Goal: Task Accomplishment & Management: Complete application form

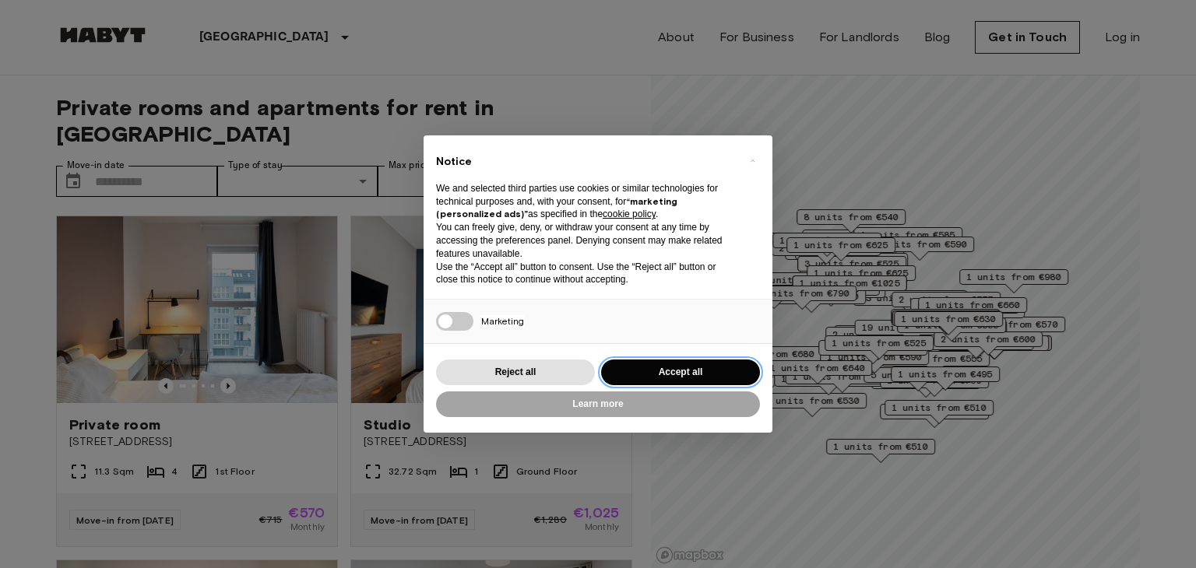
click at [677, 362] on button "Accept all" at bounding box center [680, 373] width 159 height 26
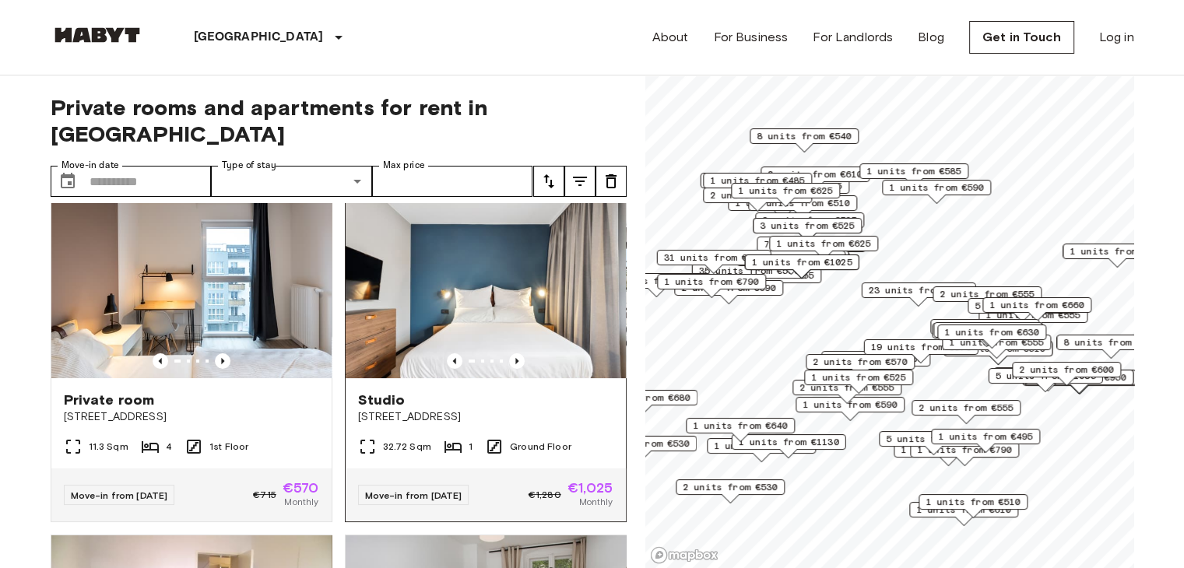
scroll to position [19, 0]
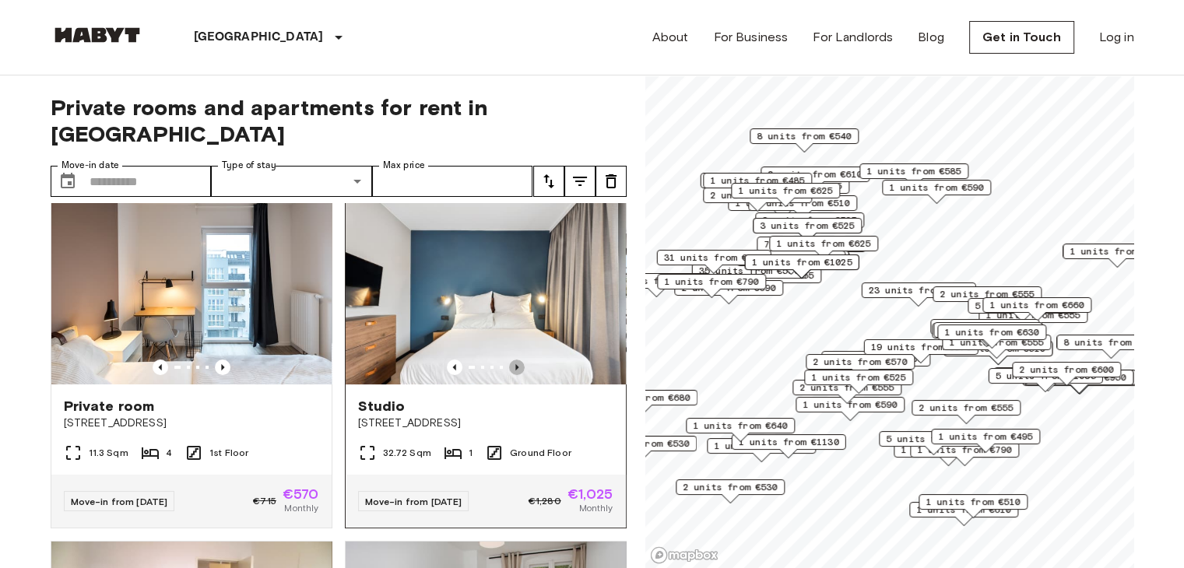
click at [509, 360] on icon "Previous image" at bounding box center [517, 368] width 16 height 16
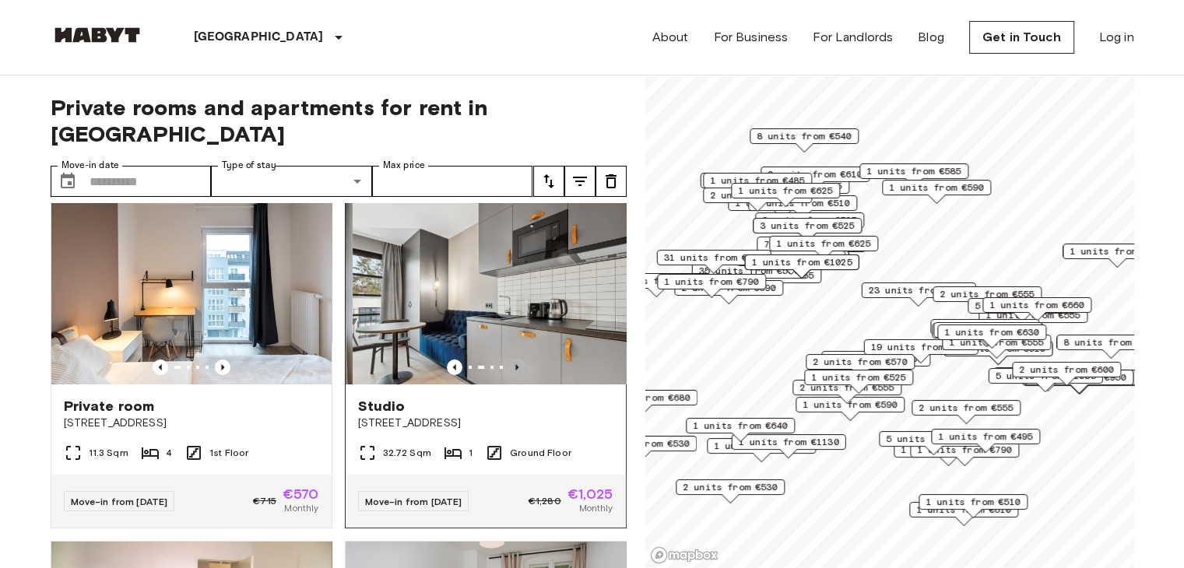
click at [509, 360] on icon "Previous image" at bounding box center [517, 368] width 16 height 16
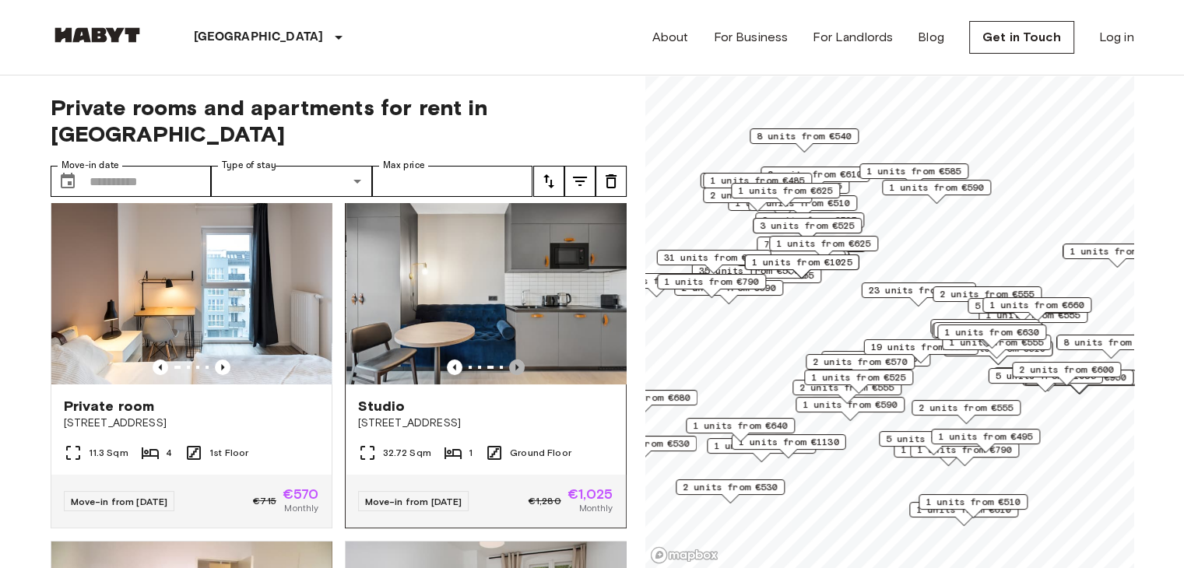
click at [509, 360] on icon "Previous image" at bounding box center [517, 368] width 16 height 16
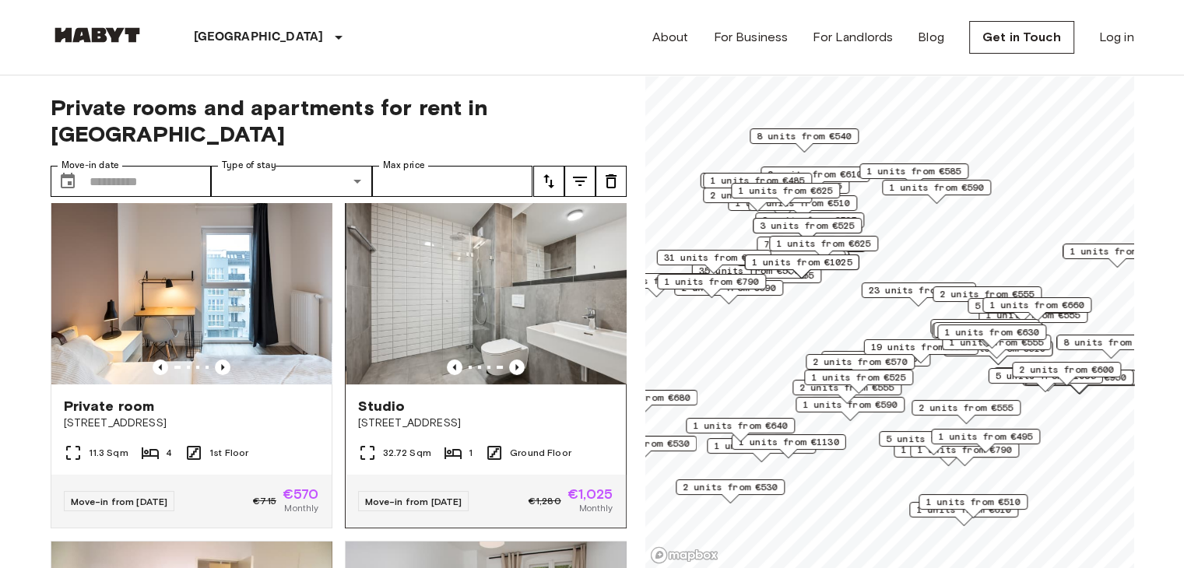
click at [527, 263] on img at bounding box center [486, 291] width 280 height 187
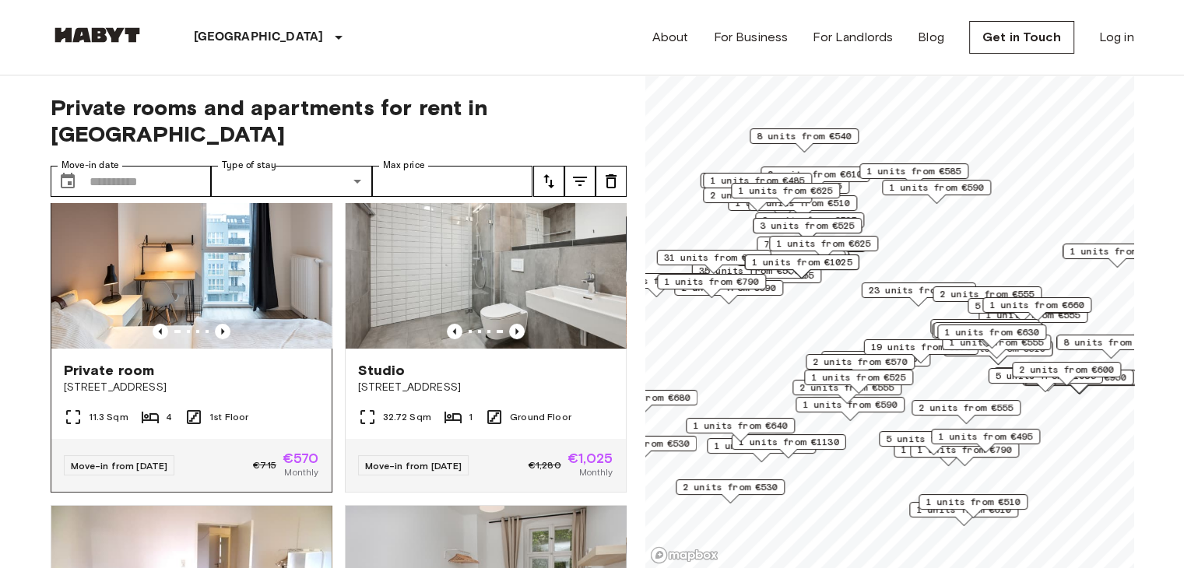
scroll to position [53, 0]
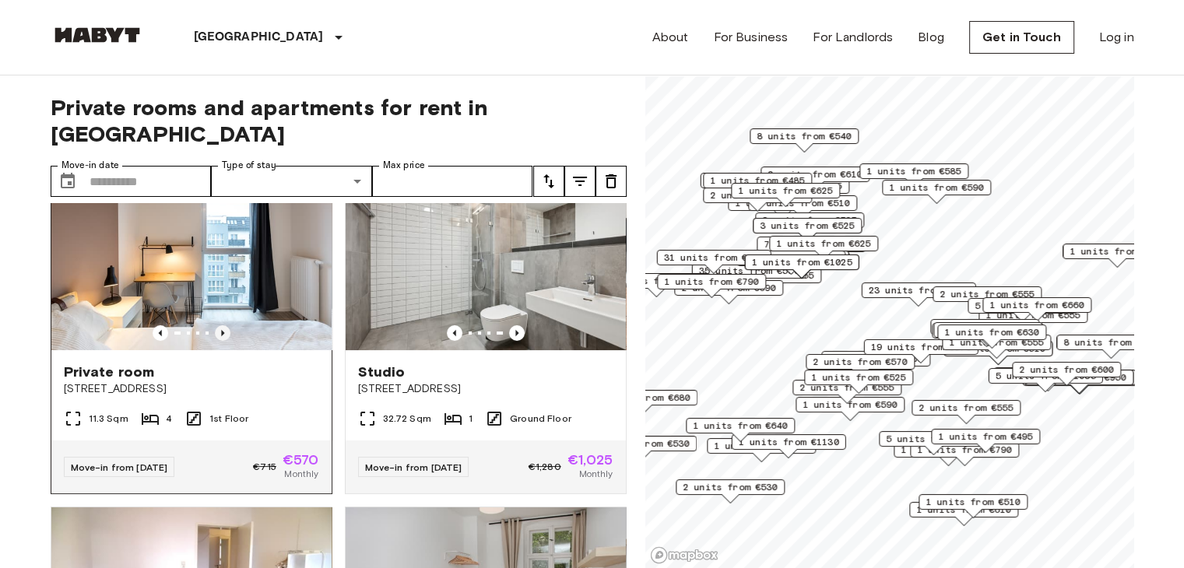
click at [223, 325] on icon "Previous image" at bounding box center [223, 333] width 16 height 16
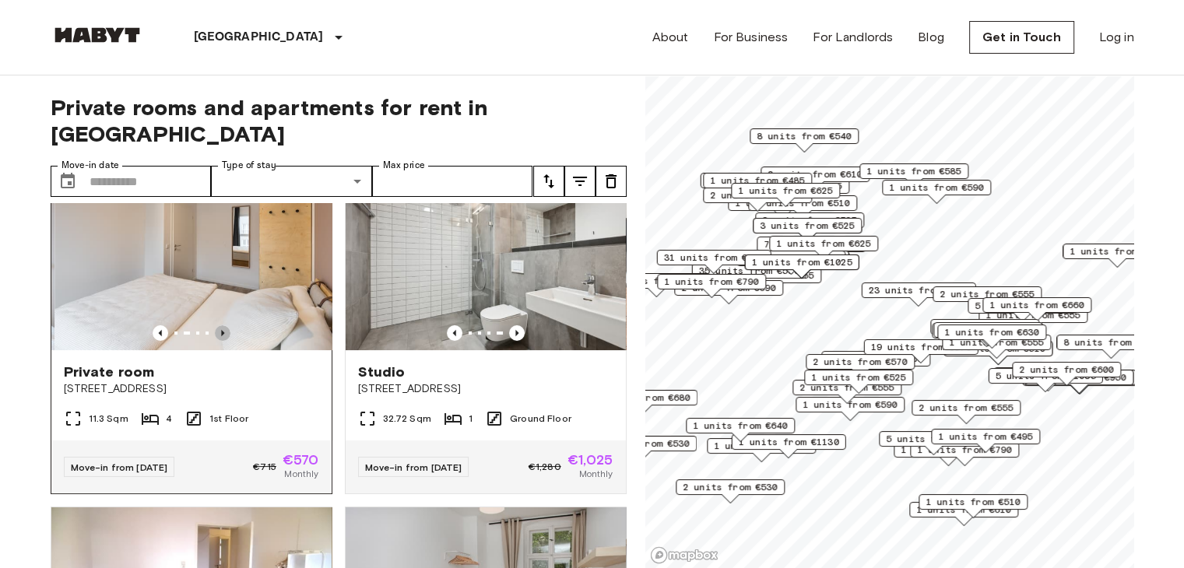
click at [223, 325] on icon "Previous image" at bounding box center [223, 333] width 16 height 16
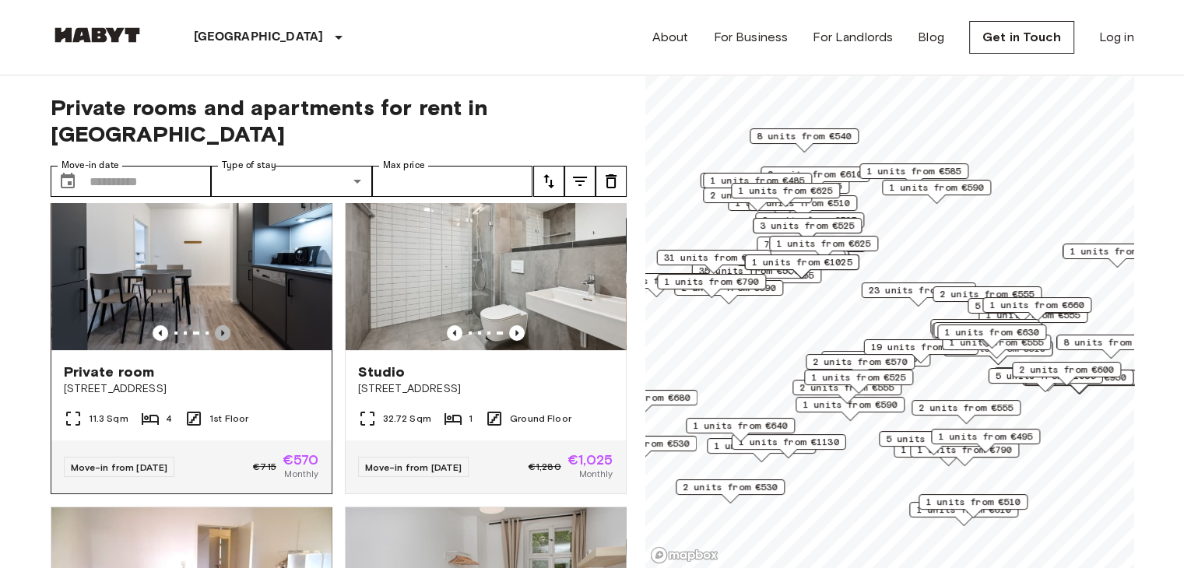
click at [223, 325] on icon "Previous image" at bounding box center [223, 333] width 16 height 16
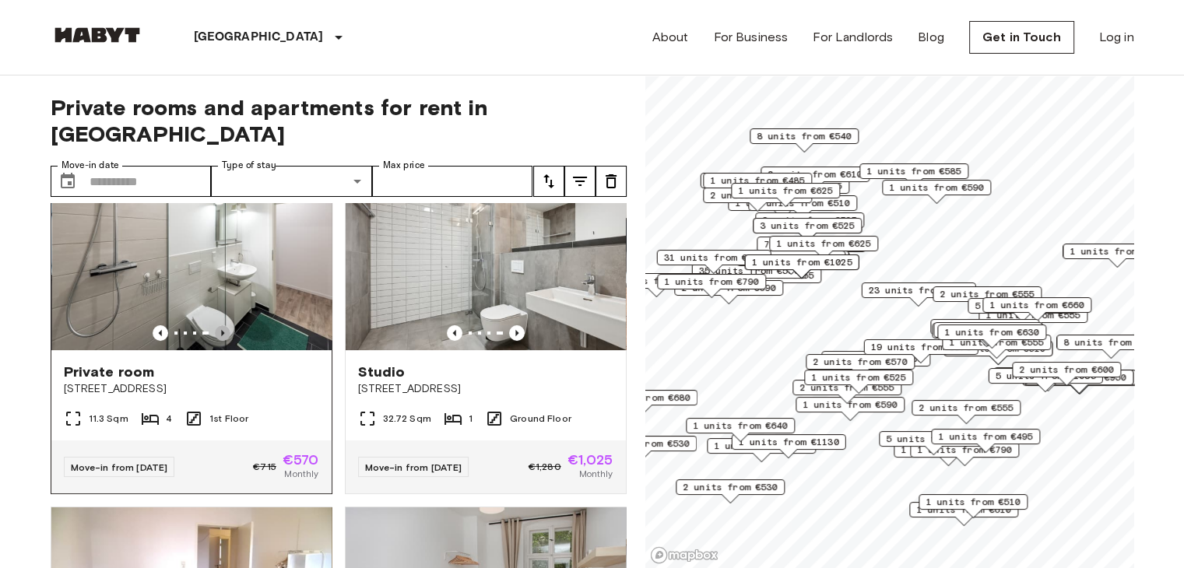
click at [223, 325] on icon "Previous image" at bounding box center [223, 333] width 16 height 16
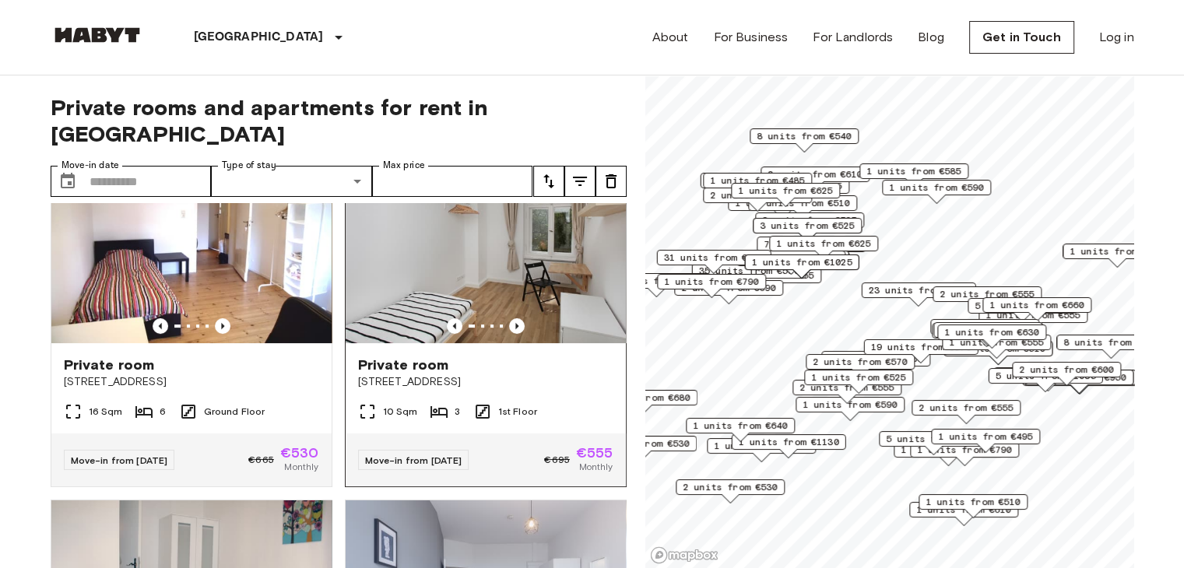
scroll to position [405, 0]
click at [515, 322] on icon "Previous image" at bounding box center [516, 325] width 3 height 6
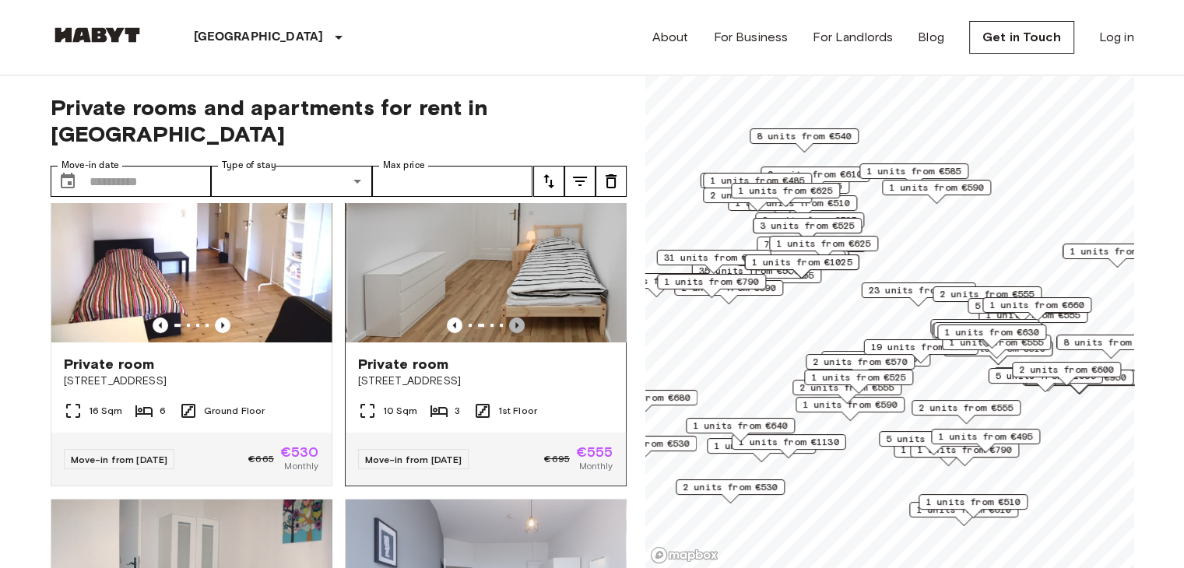
click at [515, 322] on icon "Previous image" at bounding box center [516, 325] width 3 height 6
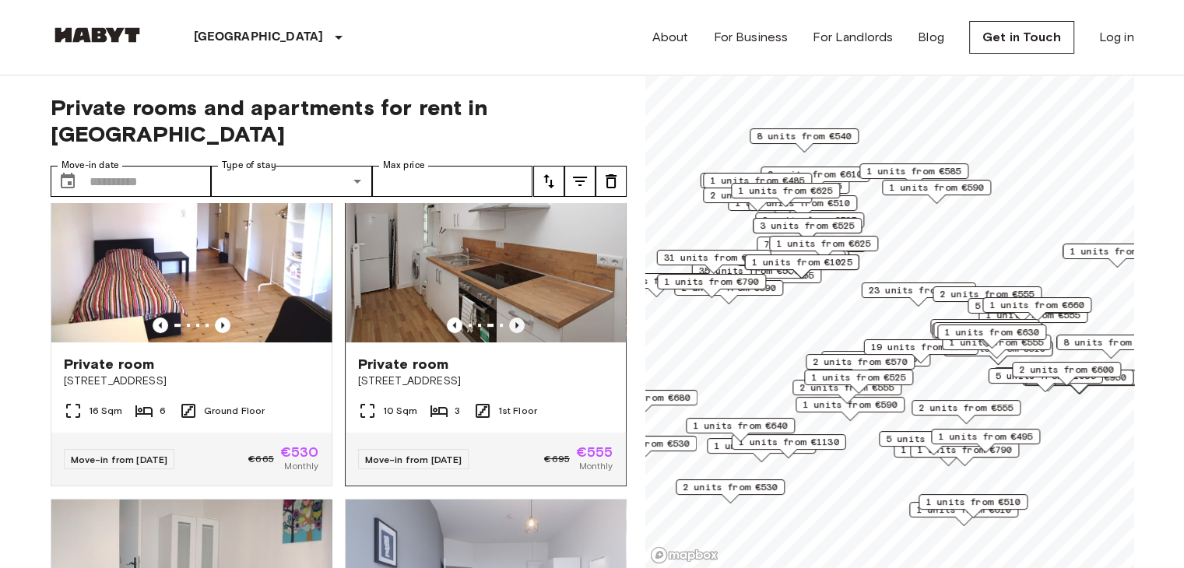
click at [515, 322] on icon "Previous image" at bounding box center [516, 325] width 3 height 6
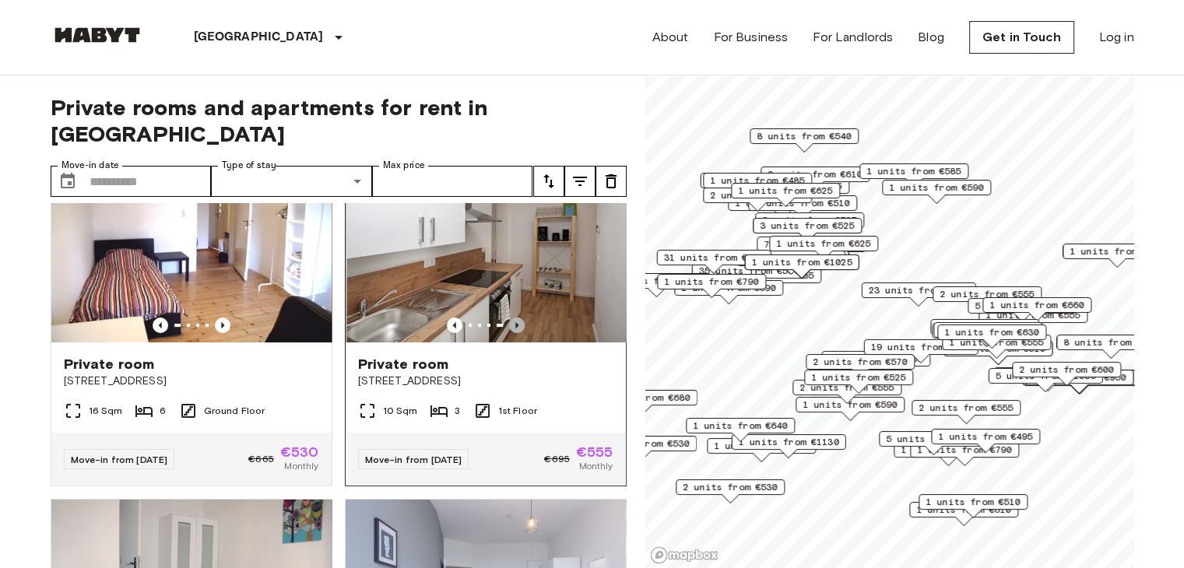
click at [515, 322] on icon "Previous image" at bounding box center [516, 325] width 3 height 6
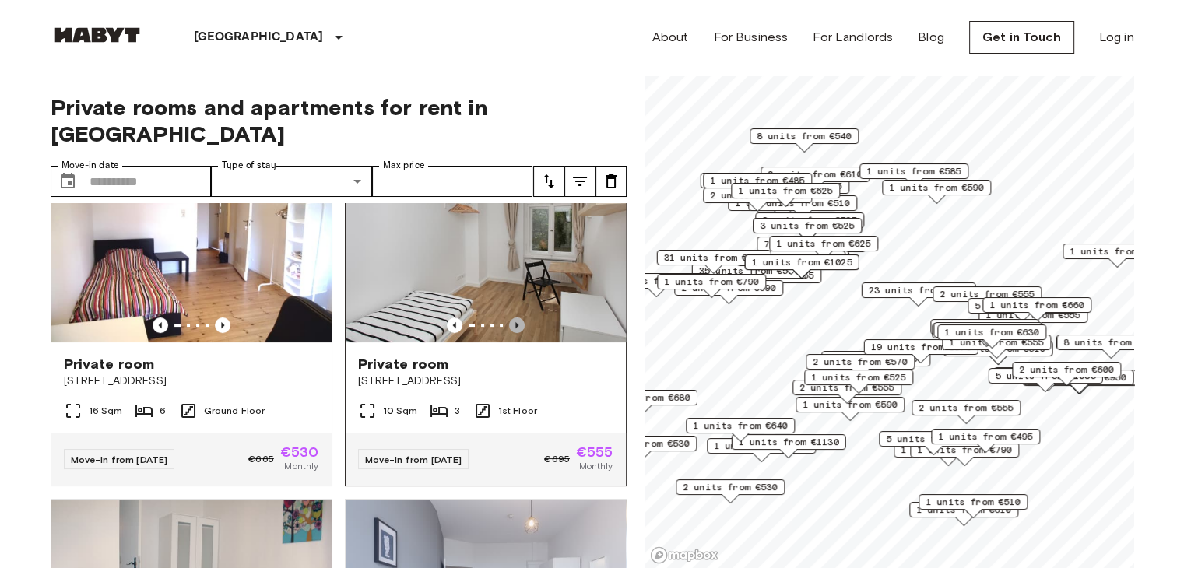
click at [515, 322] on icon "Previous image" at bounding box center [516, 325] width 3 height 6
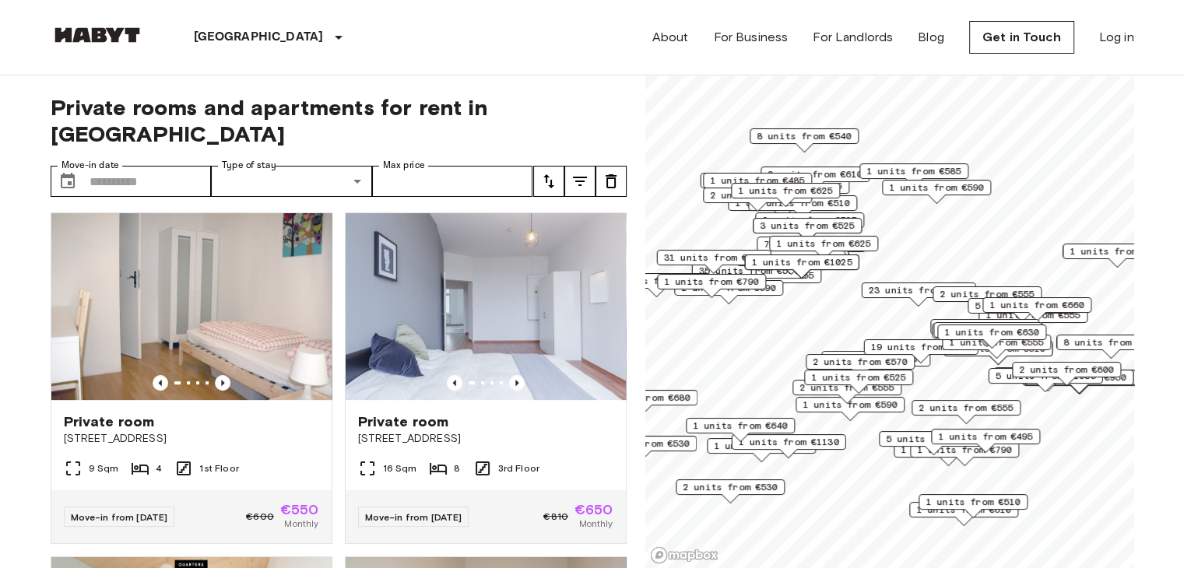
scroll to position [690, 0]
click at [509, 376] on icon "Previous image" at bounding box center [517, 384] width 16 height 16
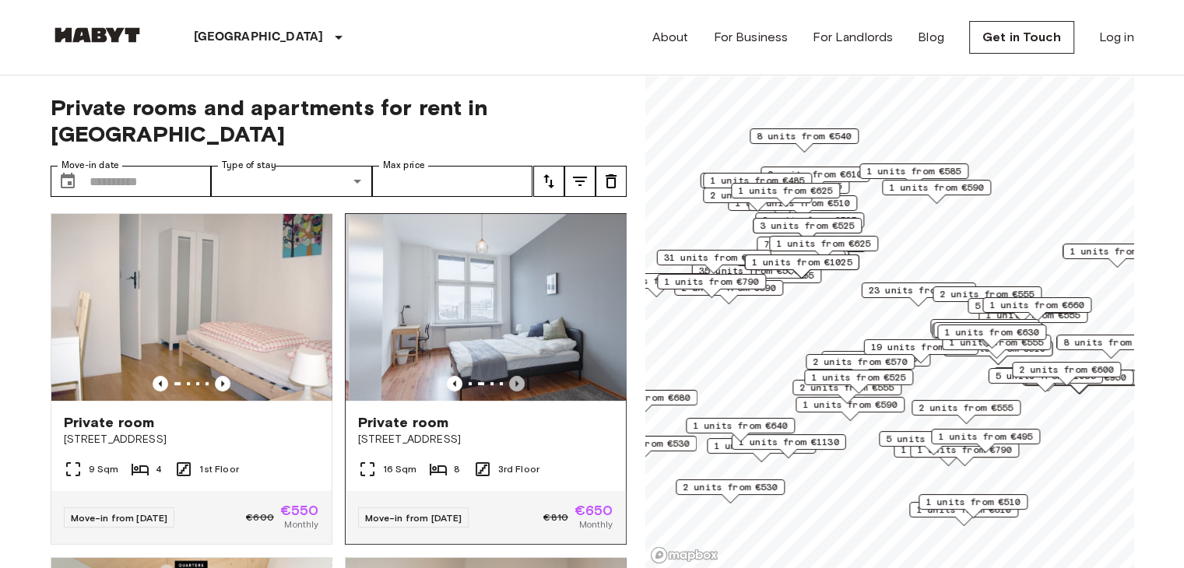
click at [509, 376] on icon "Previous image" at bounding box center [517, 384] width 16 height 16
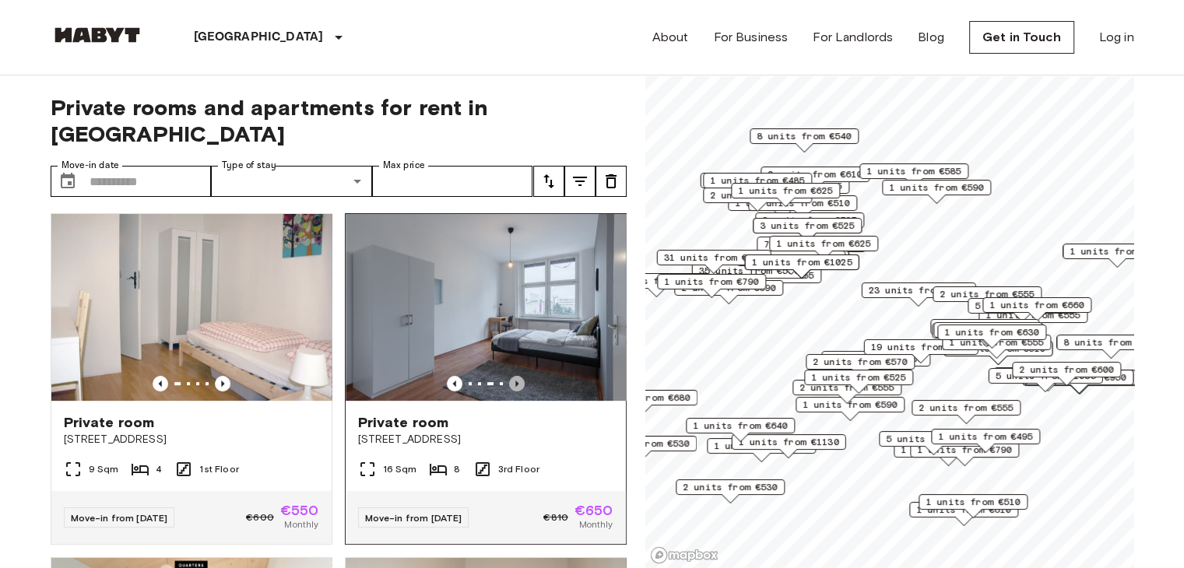
click at [509, 376] on icon "Previous image" at bounding box center [517, 384] width 16 height 16
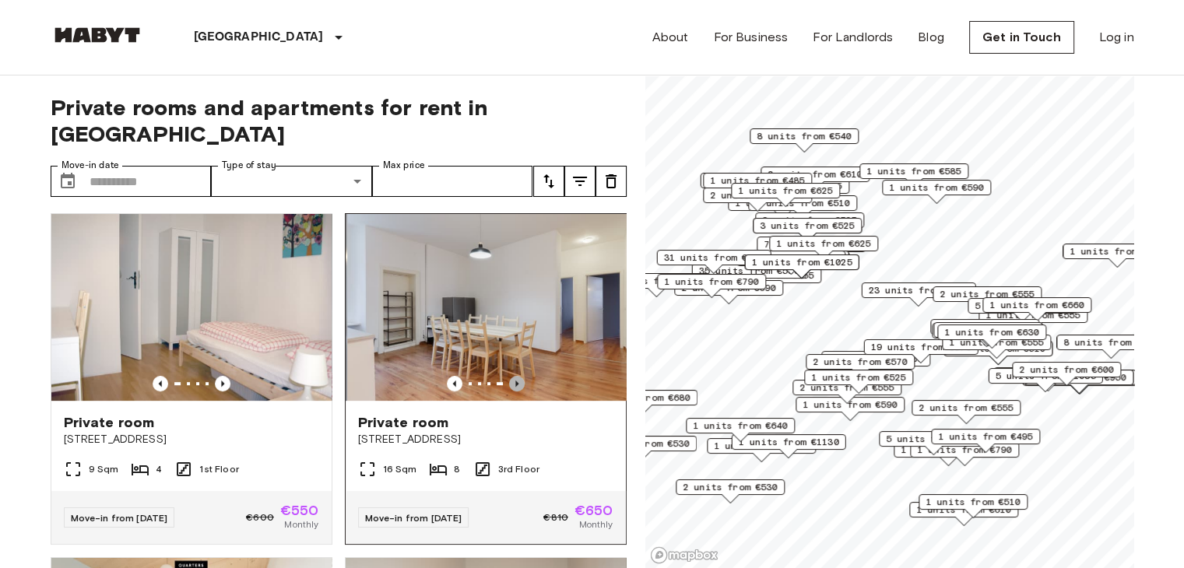
click at [509, 376] on icon "Previous image" at bounding box center [517, 384] width 16 height 16
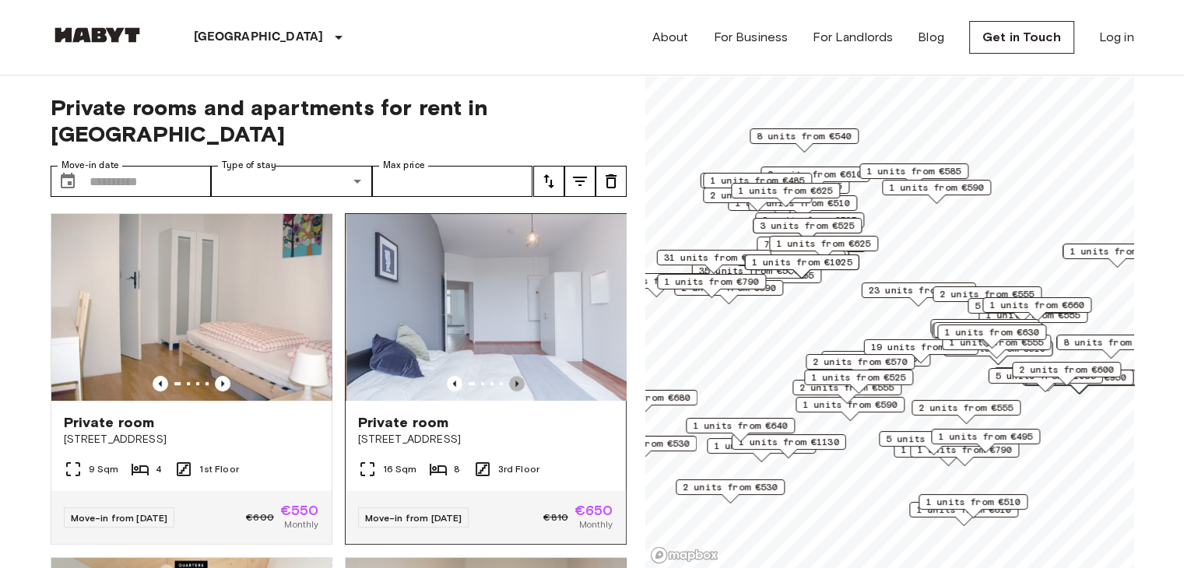
click at [509, 376] on icon "Previous image" at bounding box center [517, 384] width 16 height 16
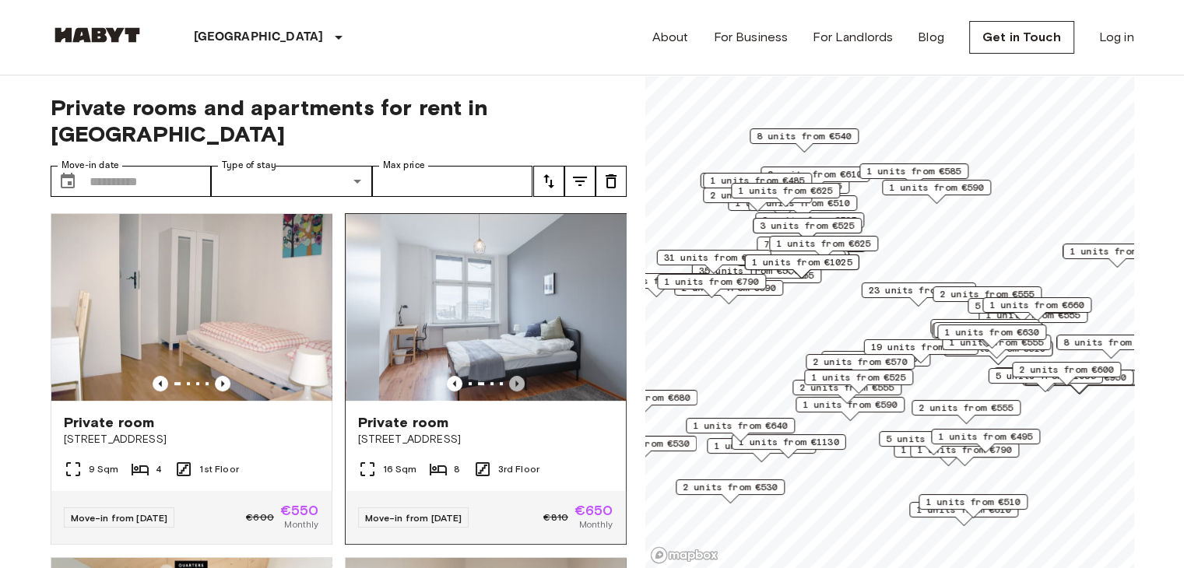
click at [509, 376] on icon "Previous image" at bounding box center [517, 384] width 16 height 16
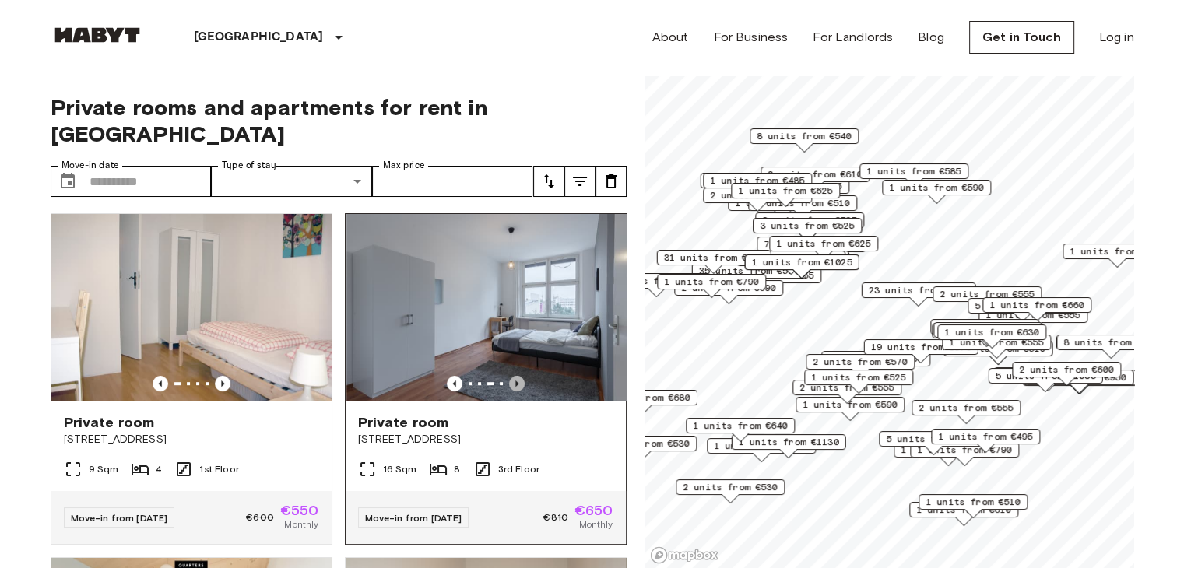
click at [509, 376] on icon "Previous image" at bounding box center [517, 384] width 16 height 16
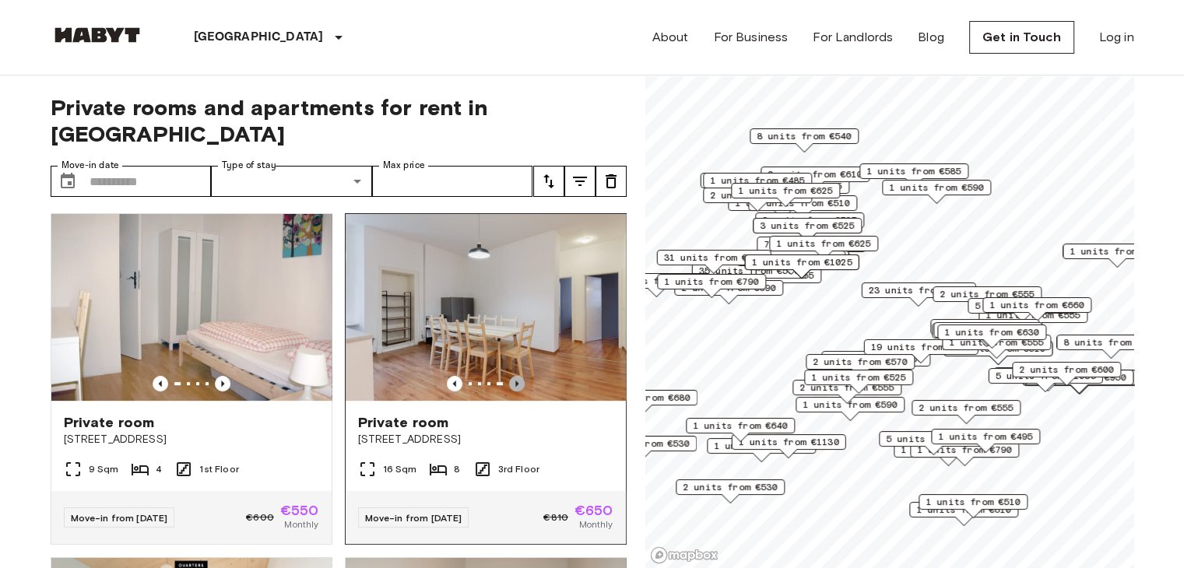
click at [509, 376] on icon "Previous image" at bounding box center [517, 384] width 16 height 16
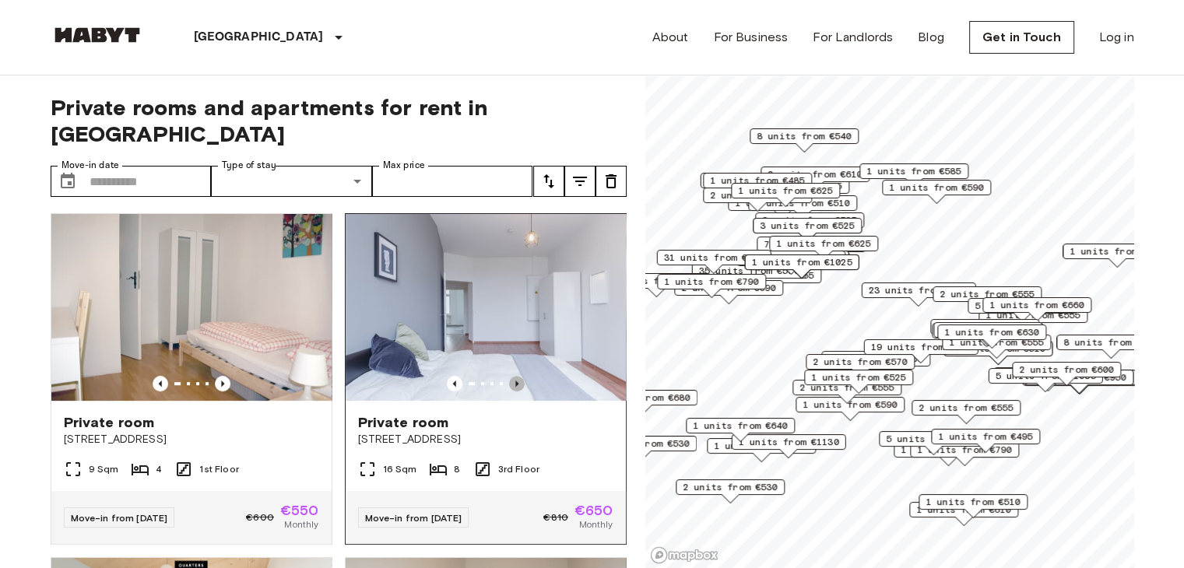
click at [509, 376] on icon "Previous image" at bounding box center [517, 384] width 16 height 16
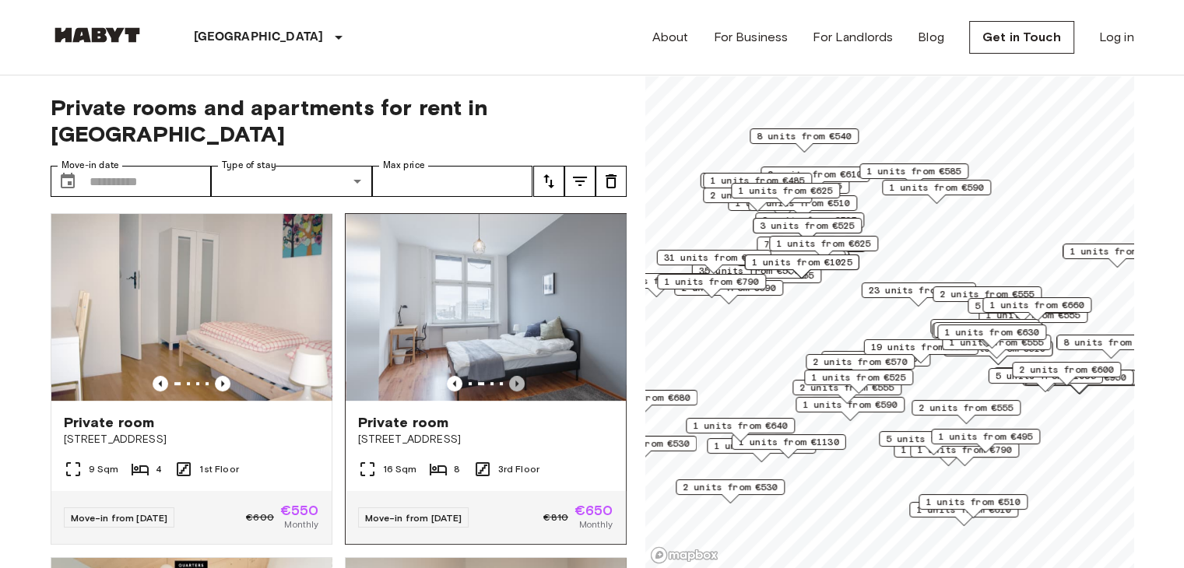
click at [509, 376] on icon "Previous image" at bounding box center [517, 384] width 16 height 16
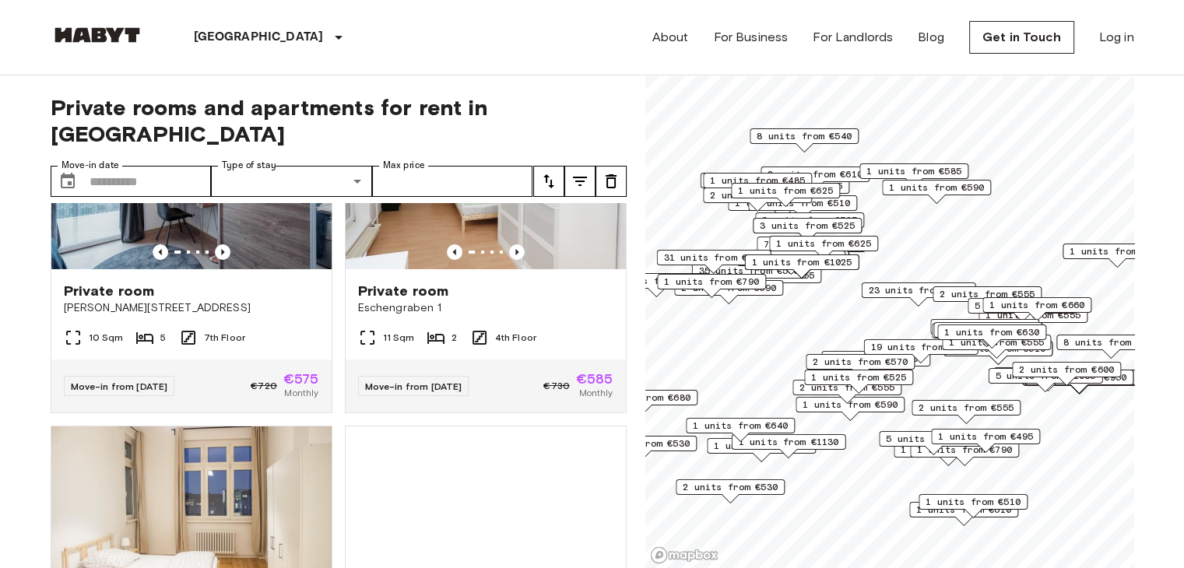
scroll to position [5638, 0]
click at [523, 269] on img at bounding box center [486, 176] width 280 height 187
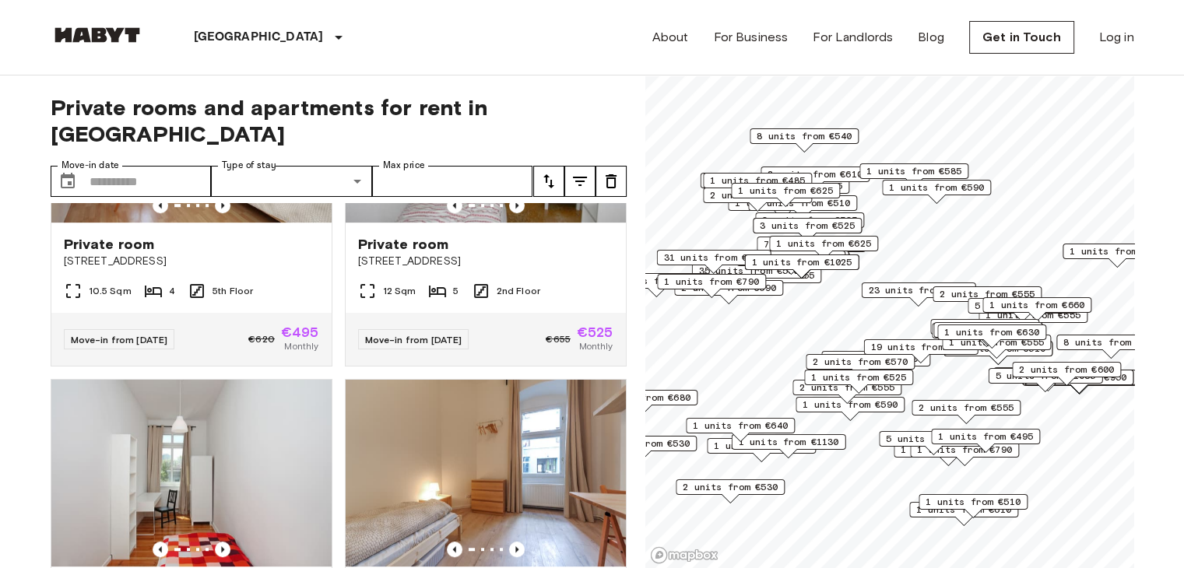
scroll to position [6673, 0]
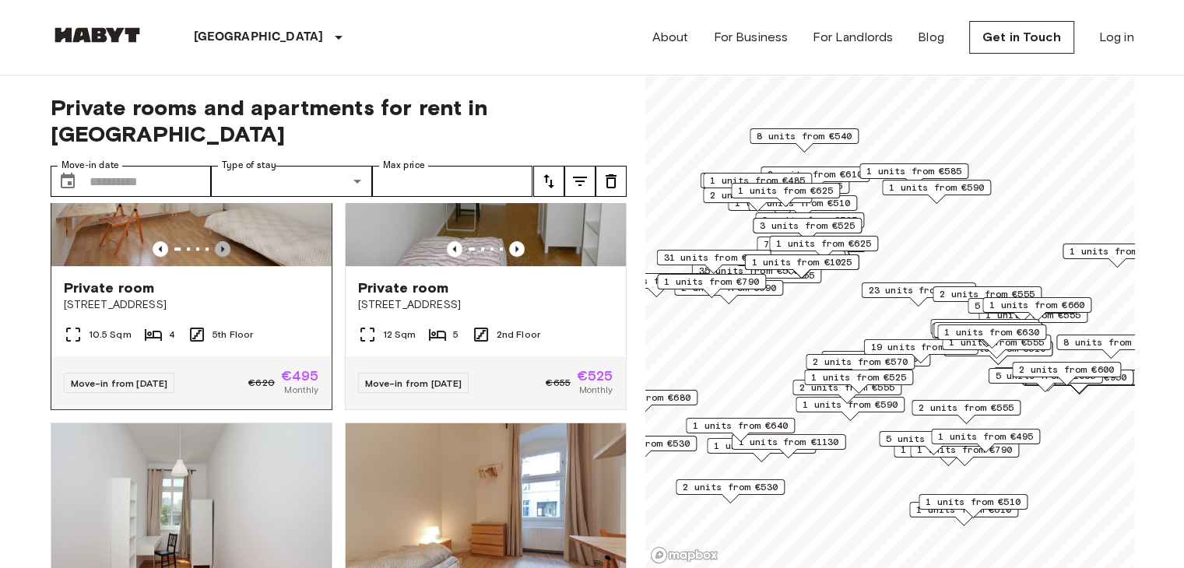
click at [221, 252] on icon "Previous image" at bounding box center [222, 249] width 3 height 6
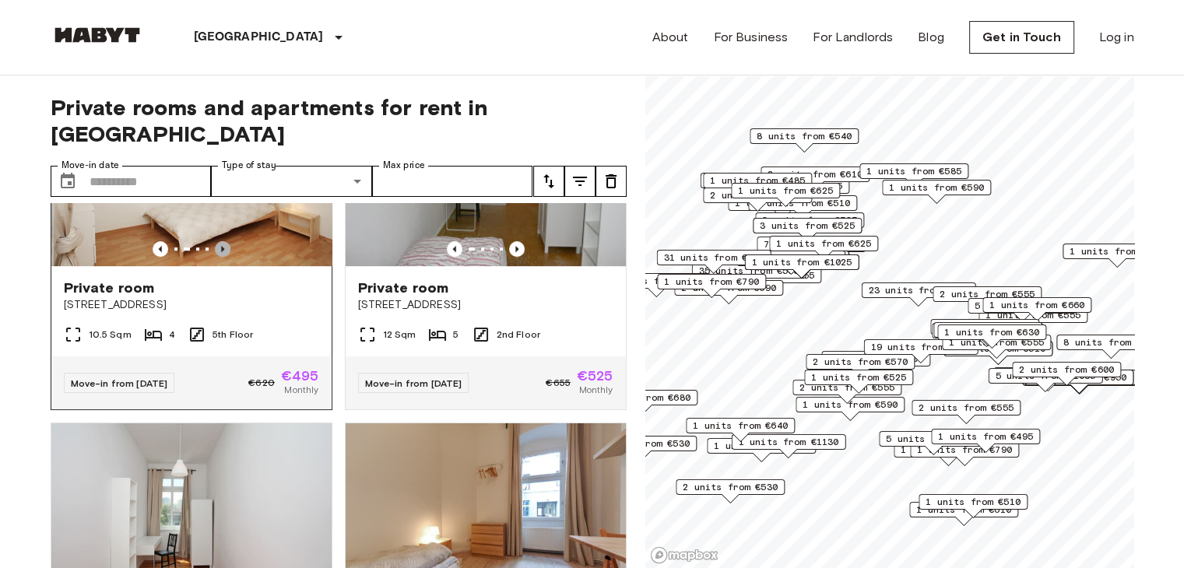
click at [221, 252] on icon "Previous image" at bounding box center [222, 249] width 3 height 6
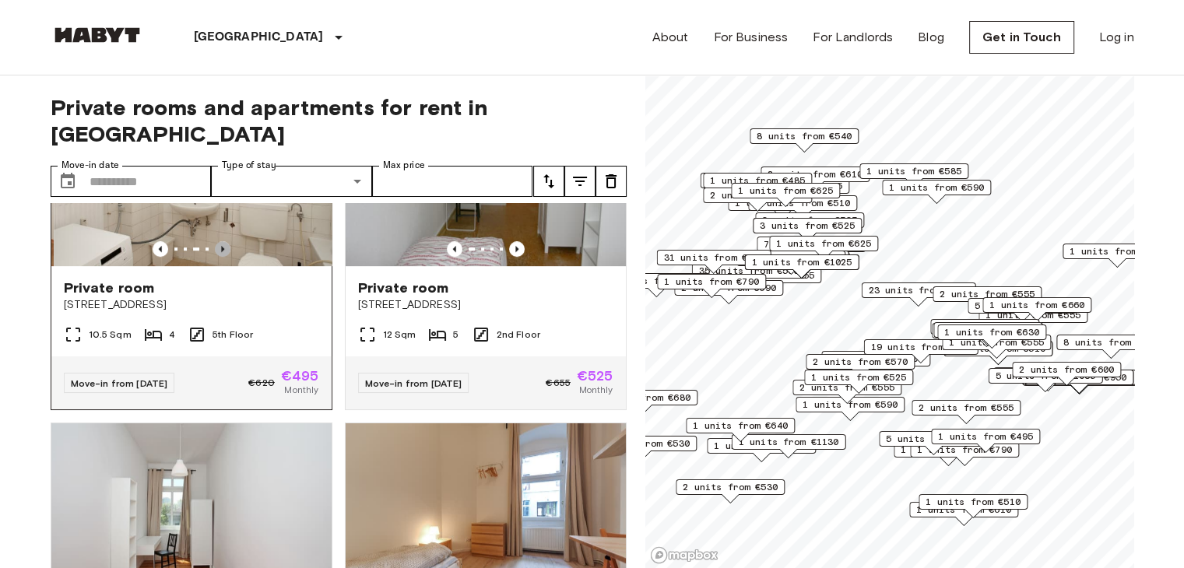
click at [221, 252] on icon "Previous image" at bounding box center [222, 249] width 3 height 6
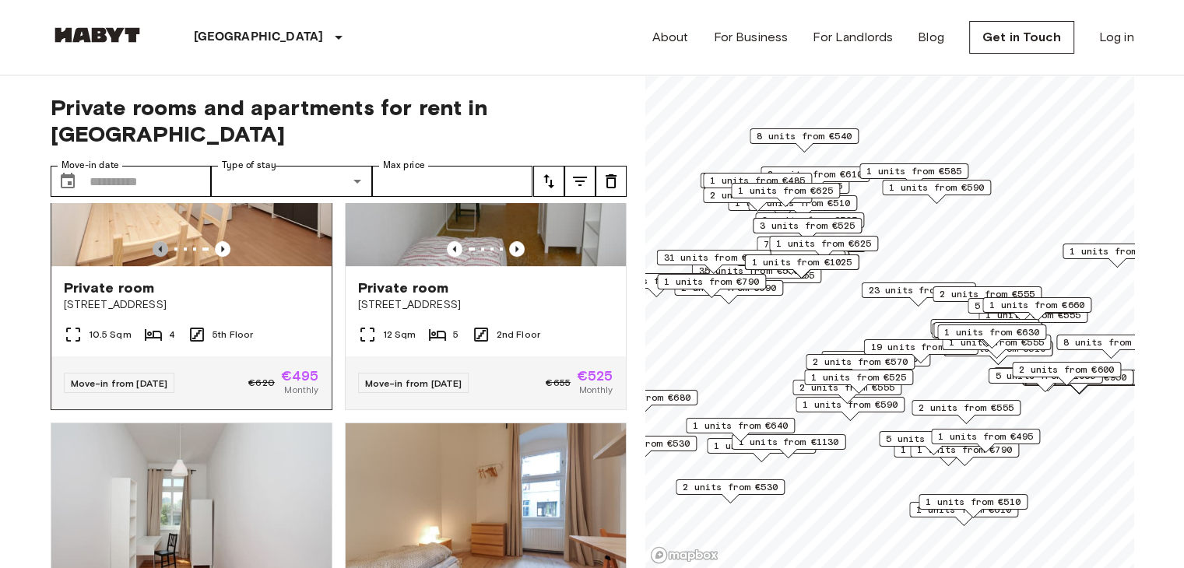
click at [153, 257] on icon "Previous image" at bounding box center [161, 249] width 16 height 16
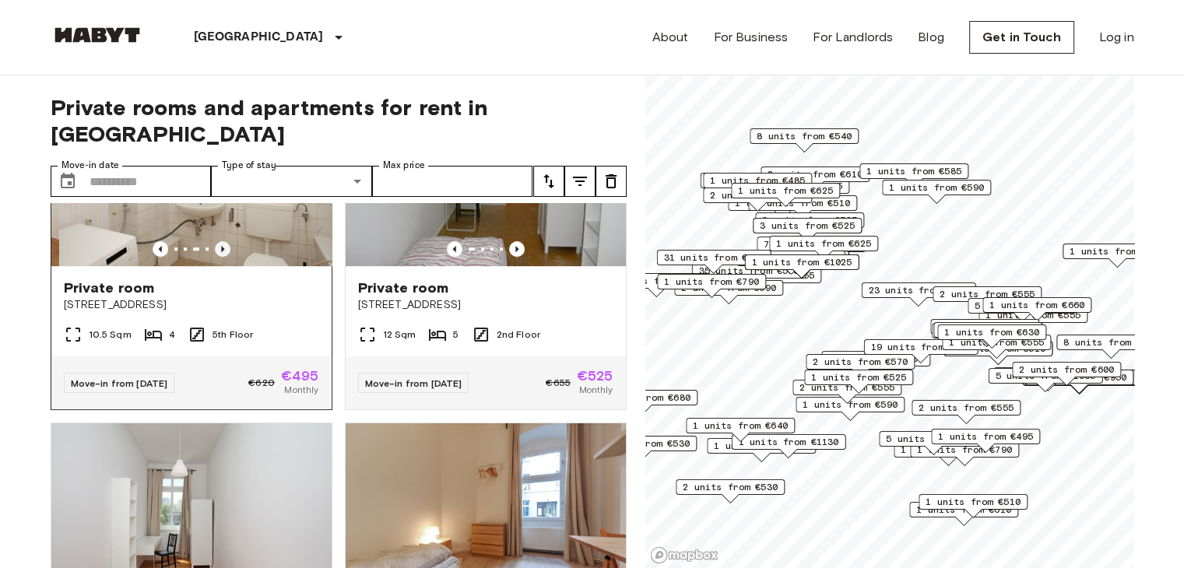
drag, startPoint x: 211, startPoint y: 354, endPoint x: 219, endPoint y: 366, distance: 14.5
click at [219, 266] on div at bounding box center [191, 172] width 280 height 187
click at [221, 252] on icon "Previous image" at bounding box center [222, 249] width 3 height 6
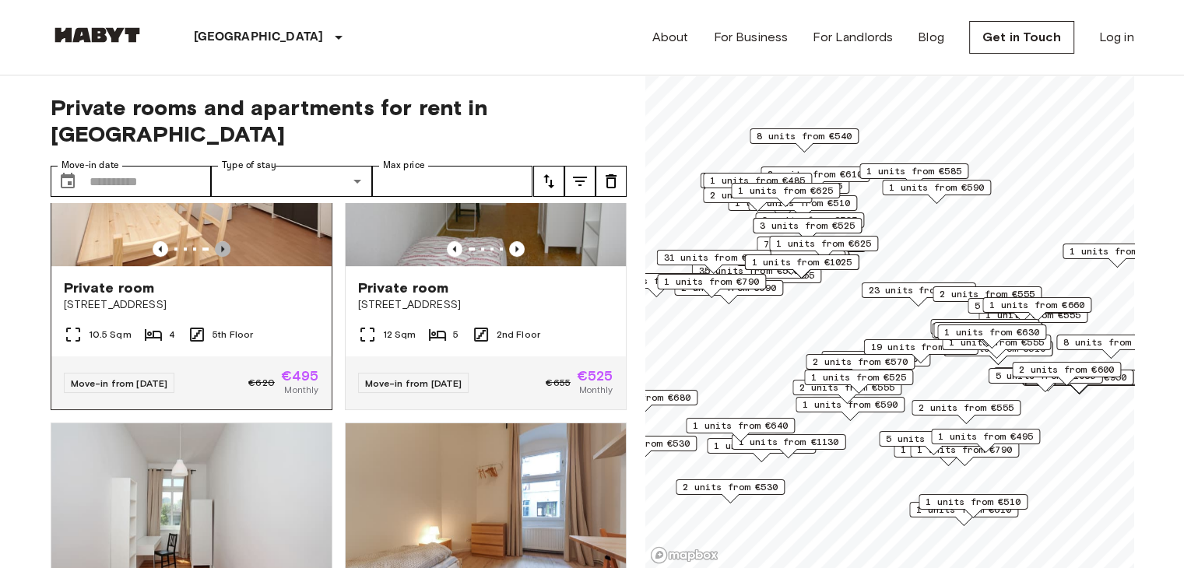
click at [221, 252] on icon "Previous image" at bounding box center [222, 249] width 3 height 6
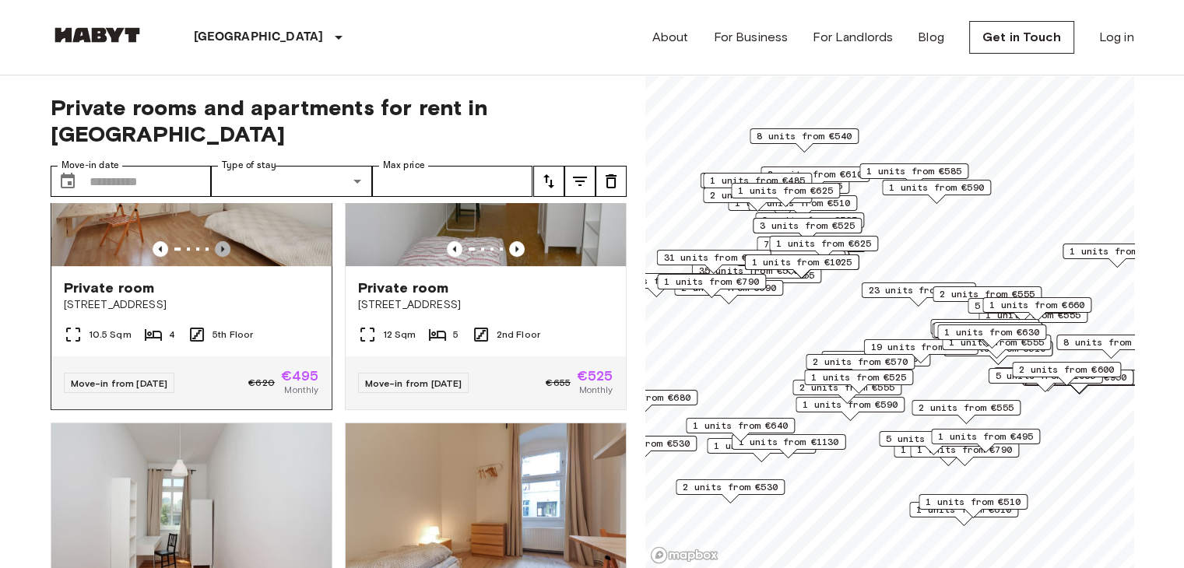
click at [221, 252] on icon "Previous image" at bounding box center [222, 249] width 3 height 6
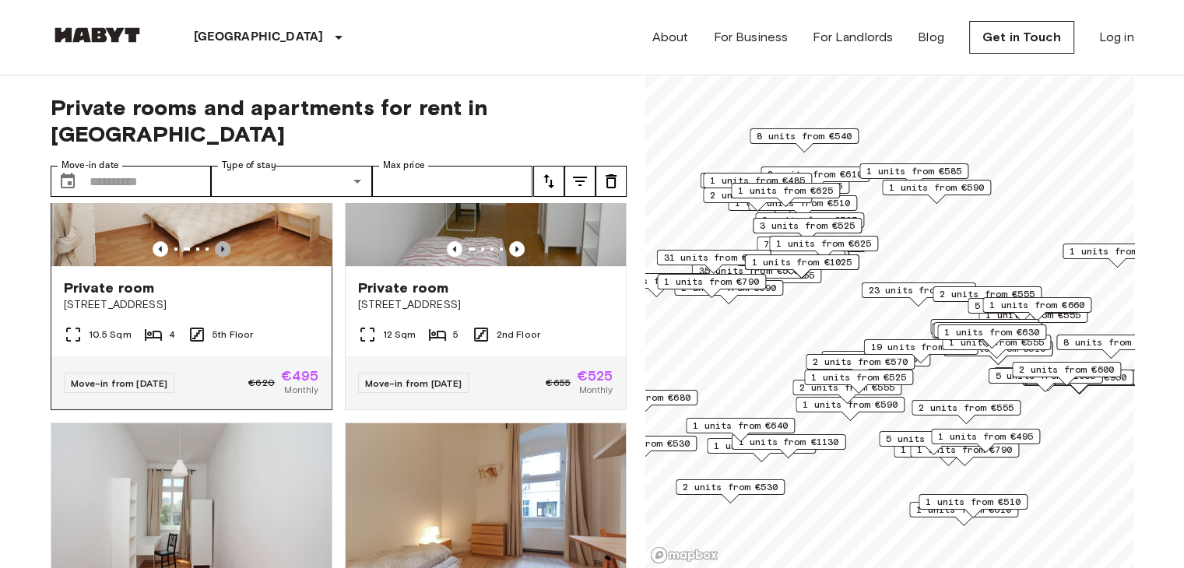
click at [221, 252] on icon "Previous image" at bounding box center [222, 249] width 3 height 6
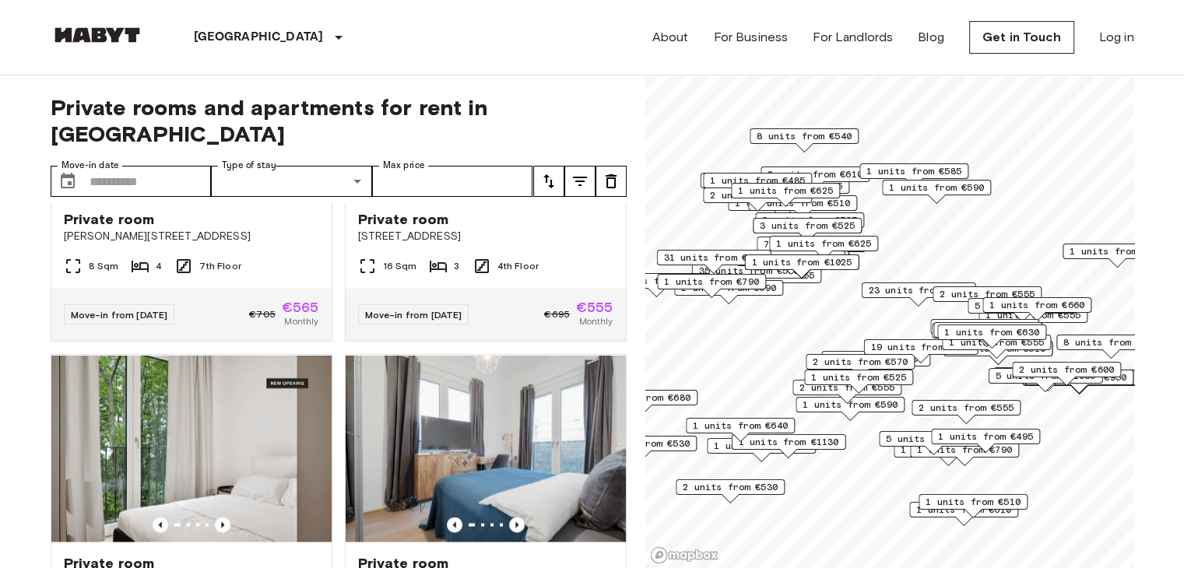
scroll to position [8807, 0]
click at [509, 188] on icon "Previous image" at bounding box center [517, 180] width 16 height 16
click at [452, 183] on icon "Previous image" at bounding box center [453, 180] width 3 height 6
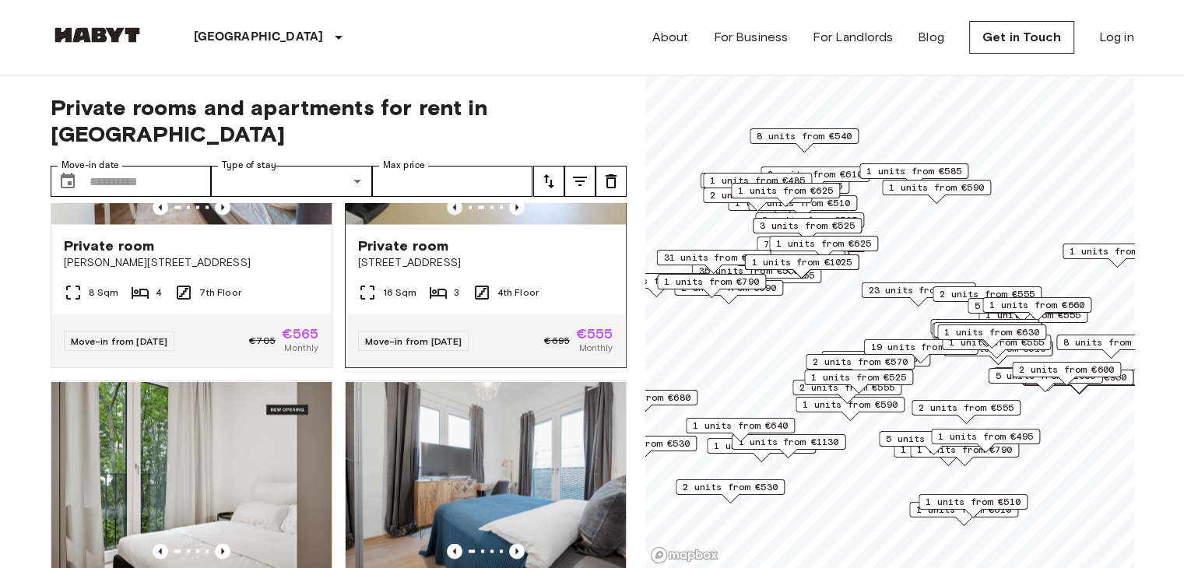
scroll to position [8786, 0]
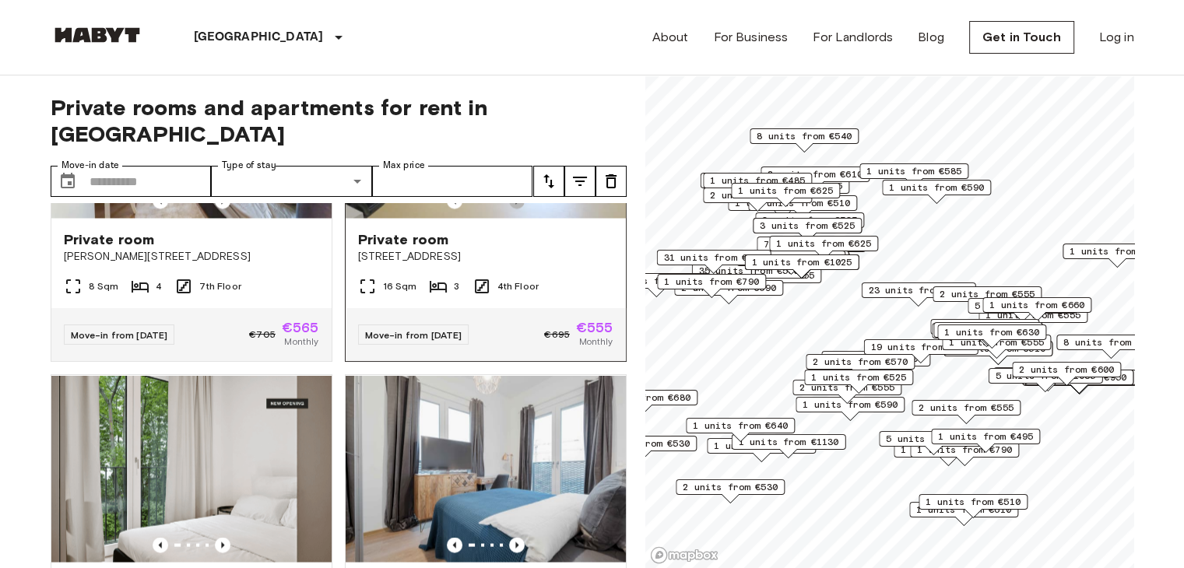
click at [515, 204] on icon "Previous image" at bounding box center [516, 201] width 3 height 6
click at [523, 218] on img at bounding box center [486, 124] width 280 height 187
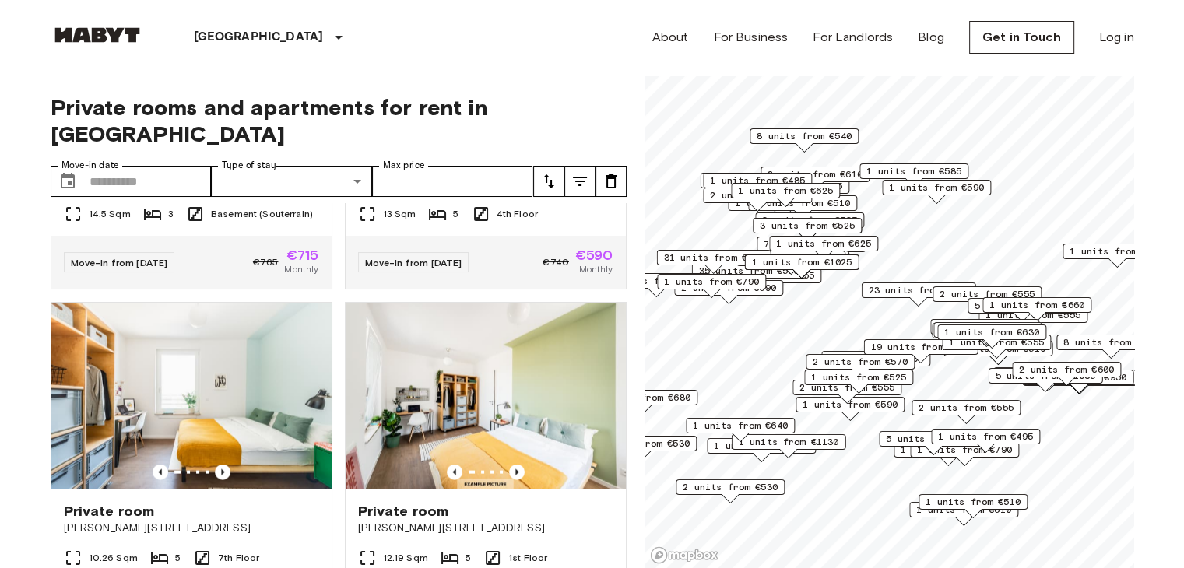
scroll to position [9165, 0]
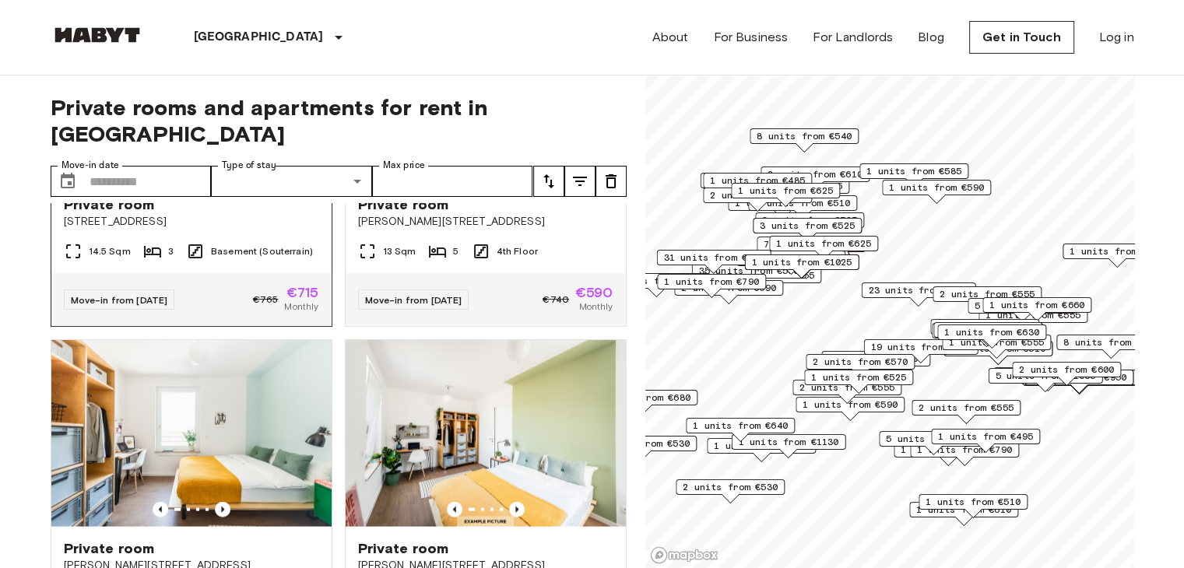
click at [221, 169] on icon "Previous image" at bounding box center [222, 166] width 3 height 6
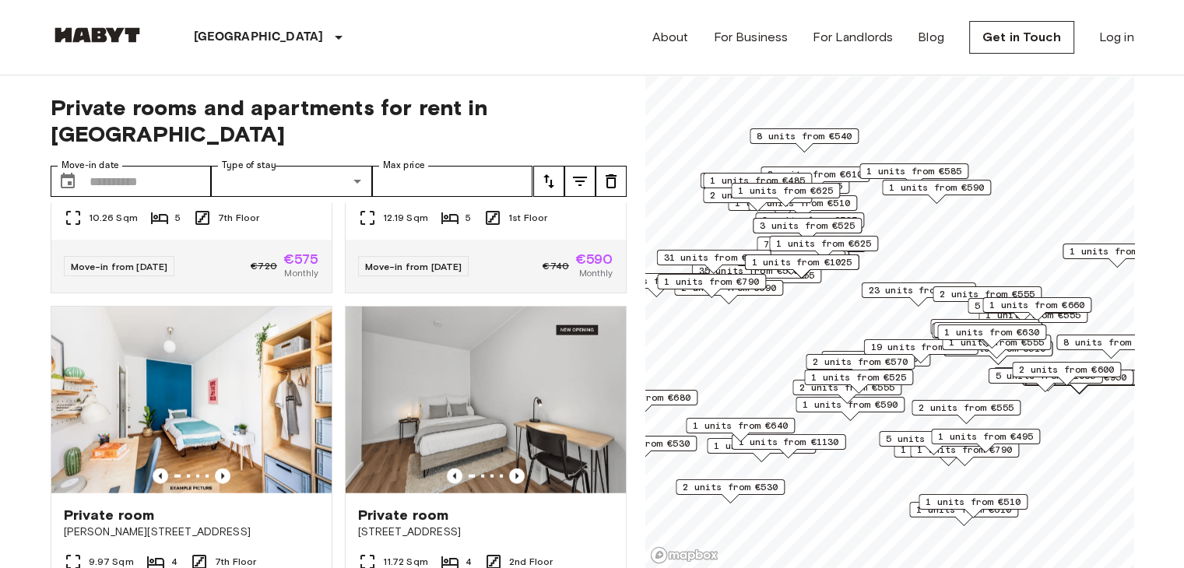
scroll to position [9542, 0]
click at [509, 140] on icon "Previous image" at bounding box center [517, 133] width 16 height 16
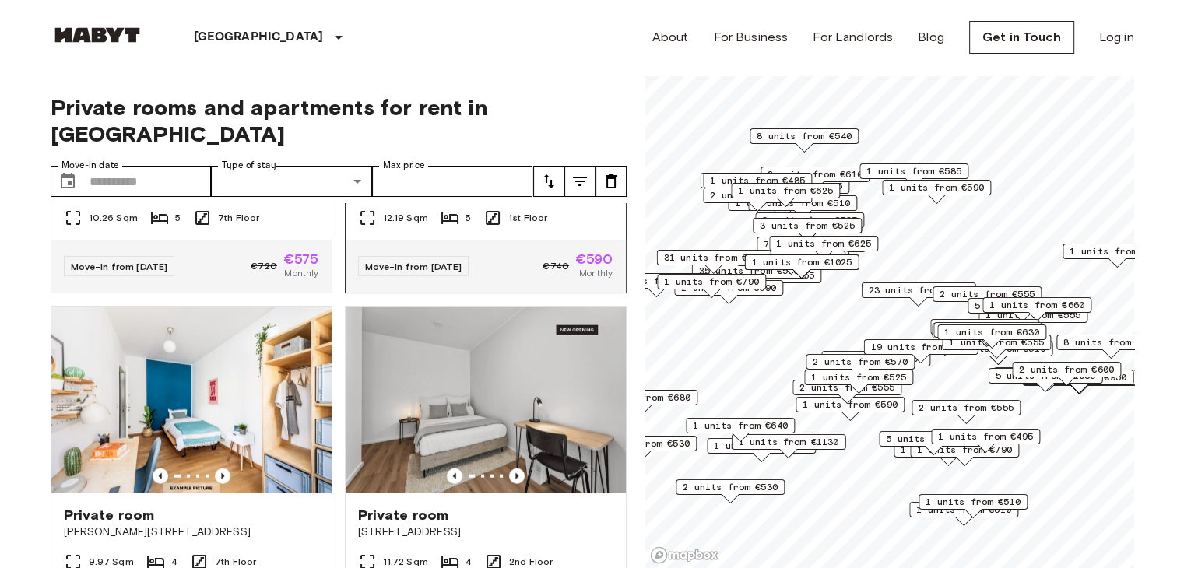
click at [452, 135] on icon "Previous image" at bounding box center [453, 132] width 3 height 6
click at [511, 140] on icon "Previous image" at bounding box center [517, 133] width 16 height 16
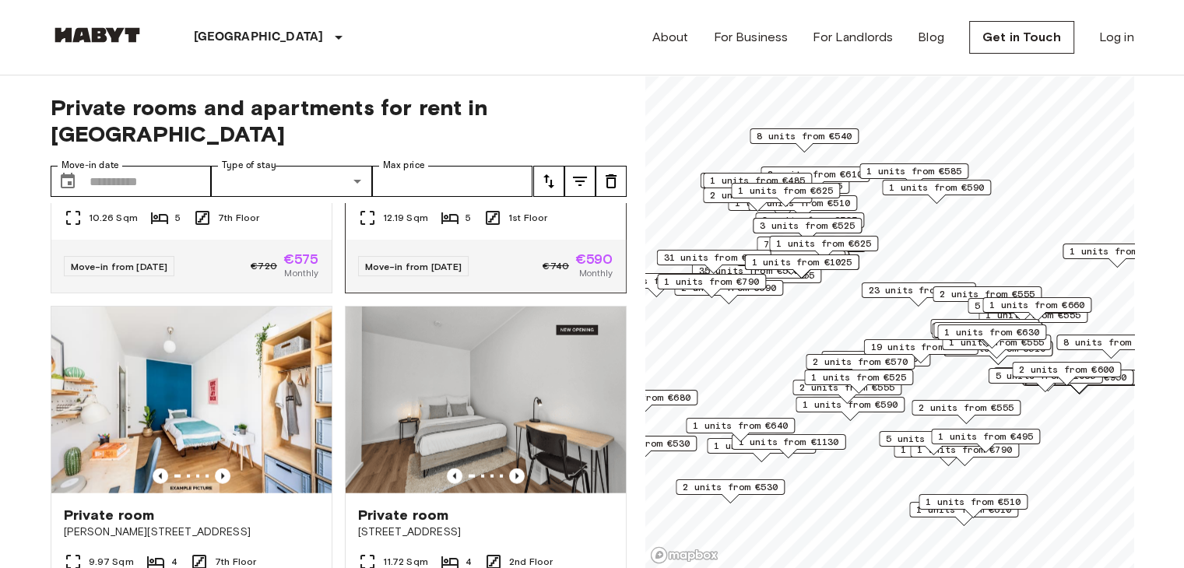
click at [511, 140] on icon "Previous image" at bounding box center [517, 133] width 16 height 16
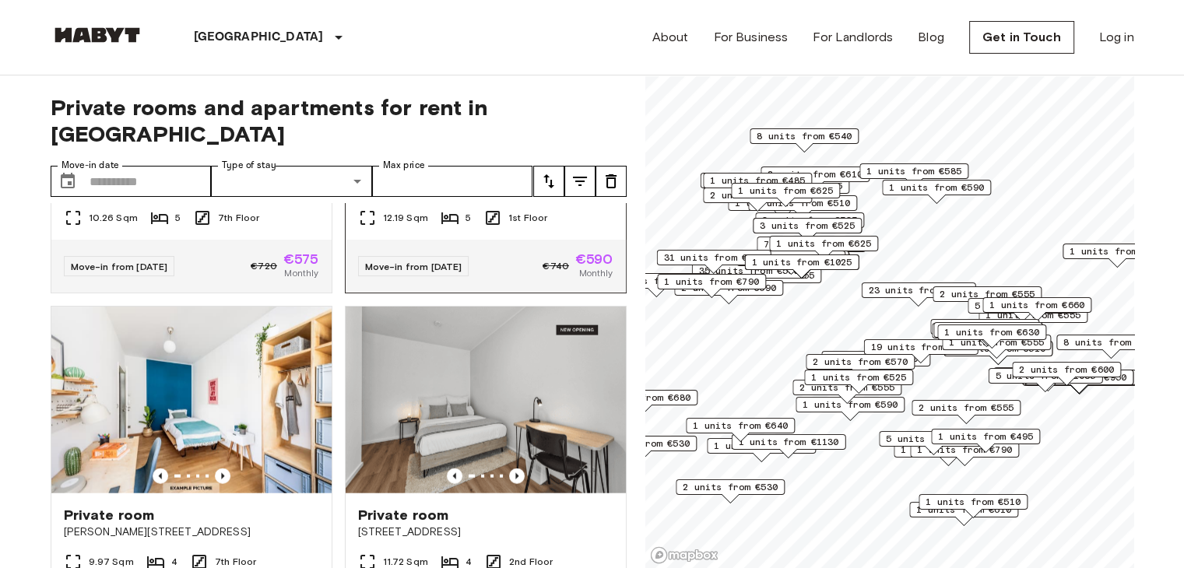
click at [511, 140] on icon "Previous image" at bounding box center [517, 133] width 16 height 16
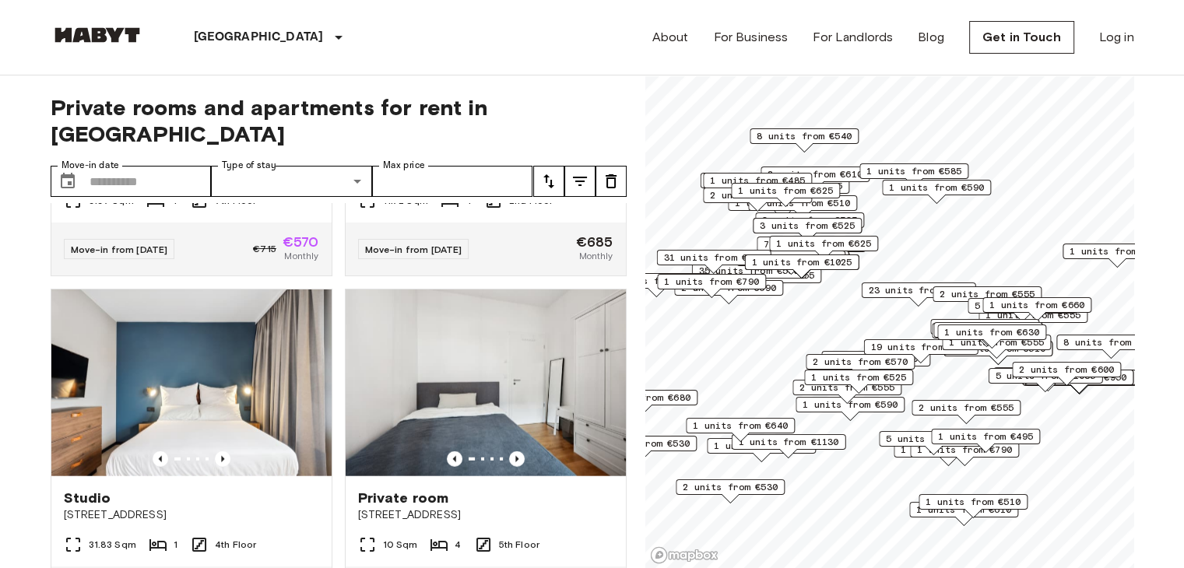
scroll to position [9903, 0]
click at [221, 124] on icon "Previous image" at bounding box center [223, 116] width 16 height 16
click at [252, 133] on img at bounding box center [191, 39] width 280 height 187
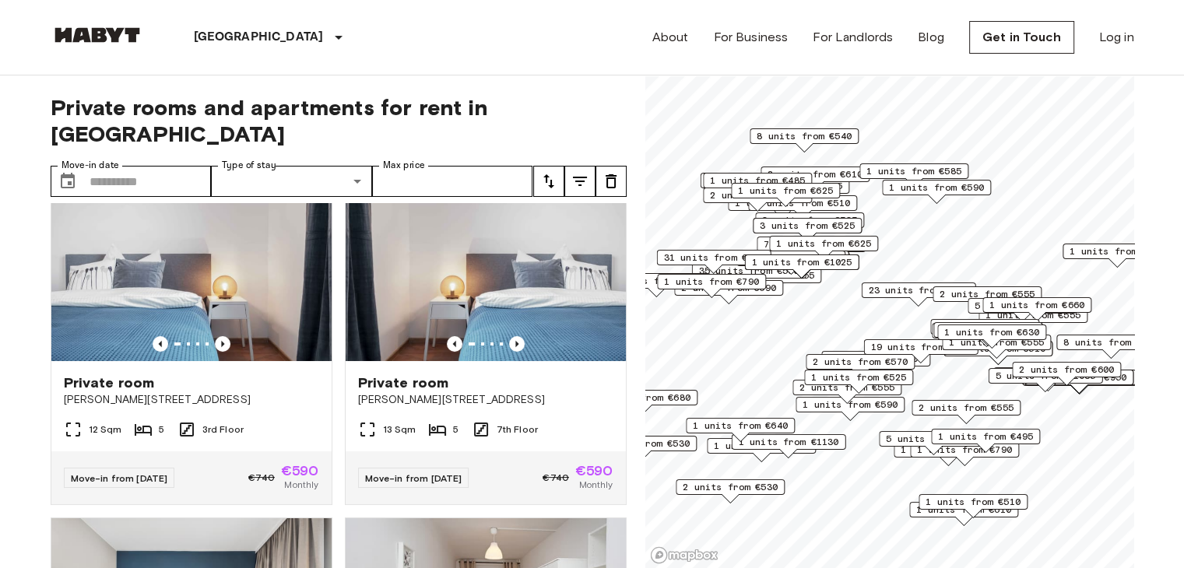
scroll to position [11743, 0]
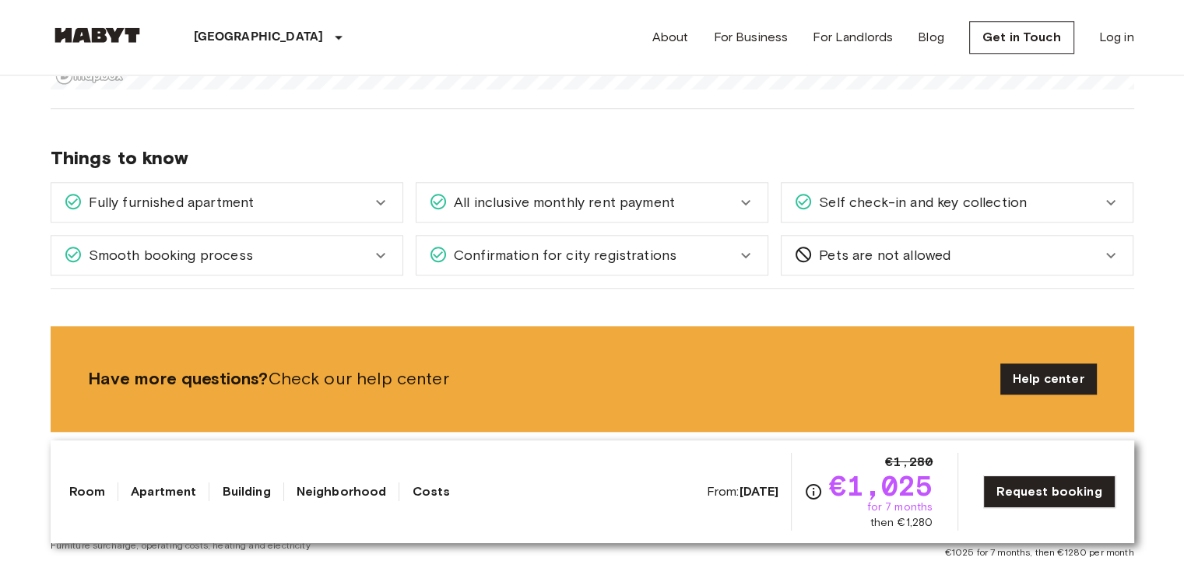
scroll to position [1655, 0]
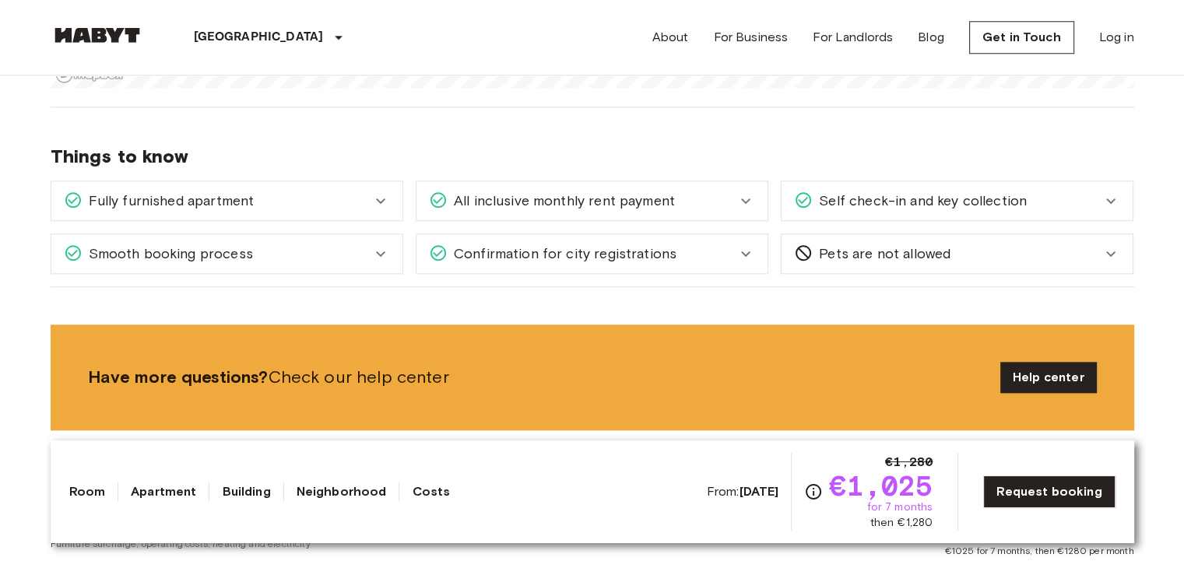
click at [632, 204] on span "All inclusive monthly rent payment" at bounding box center [561, 201] width 227 height 20
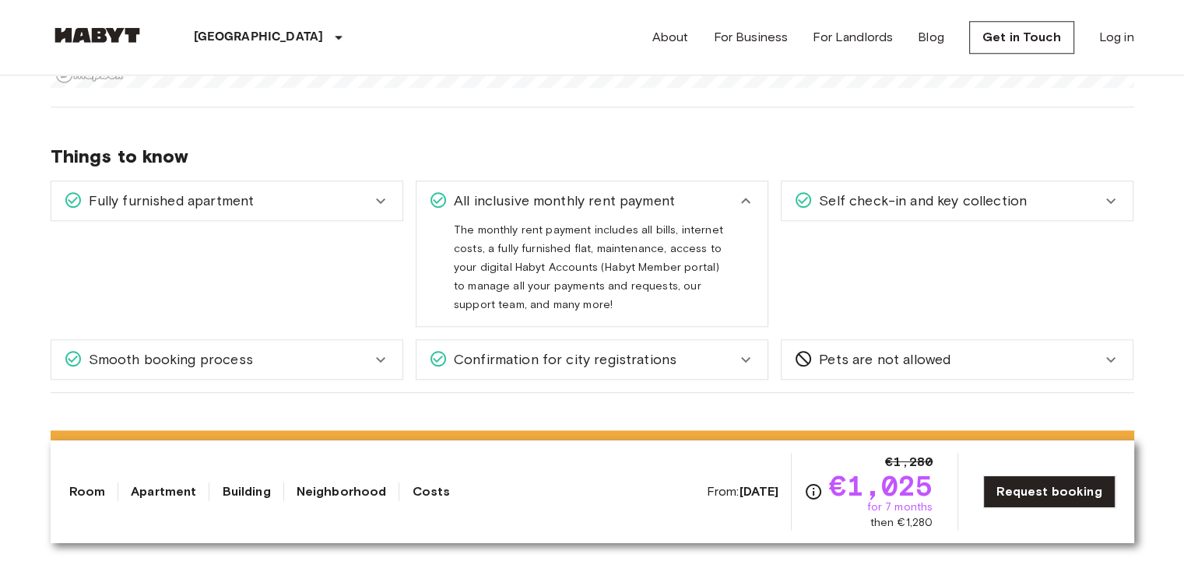
click at [632, 204] on span "All inclusive monthly rent payment" at bounding box center [561, 201] width 227 height 20
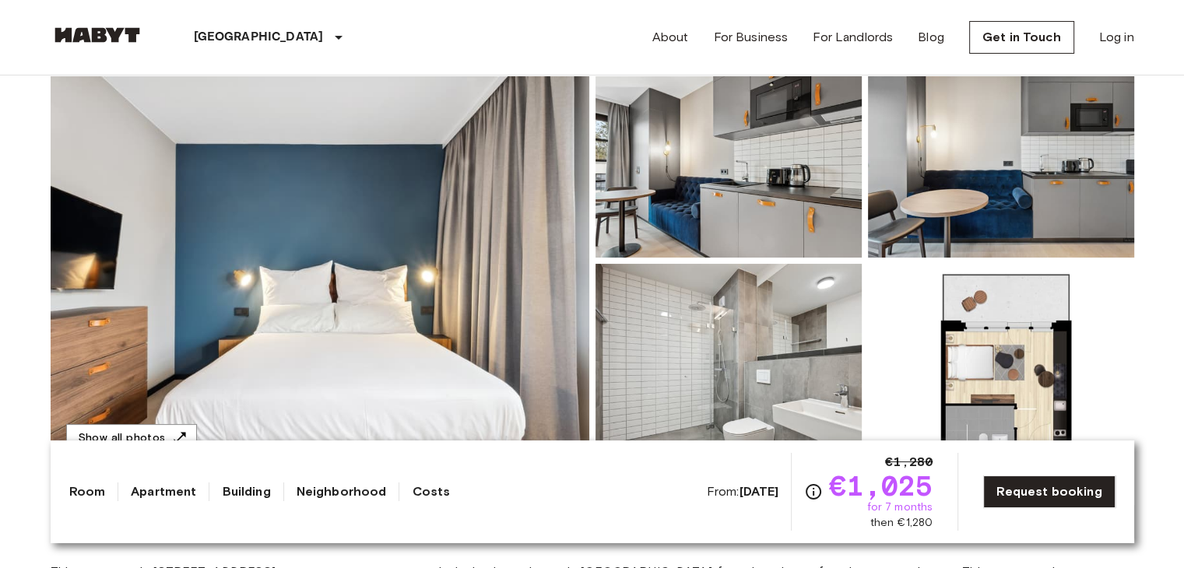
scroll to position [0, 0]
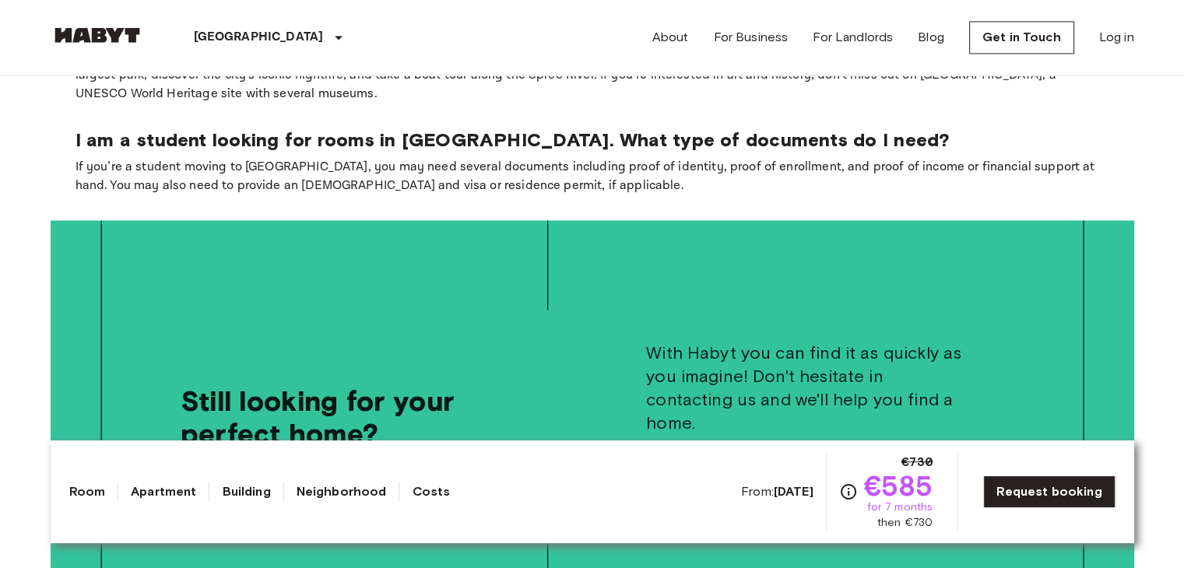
scroll to position [2365, 0]
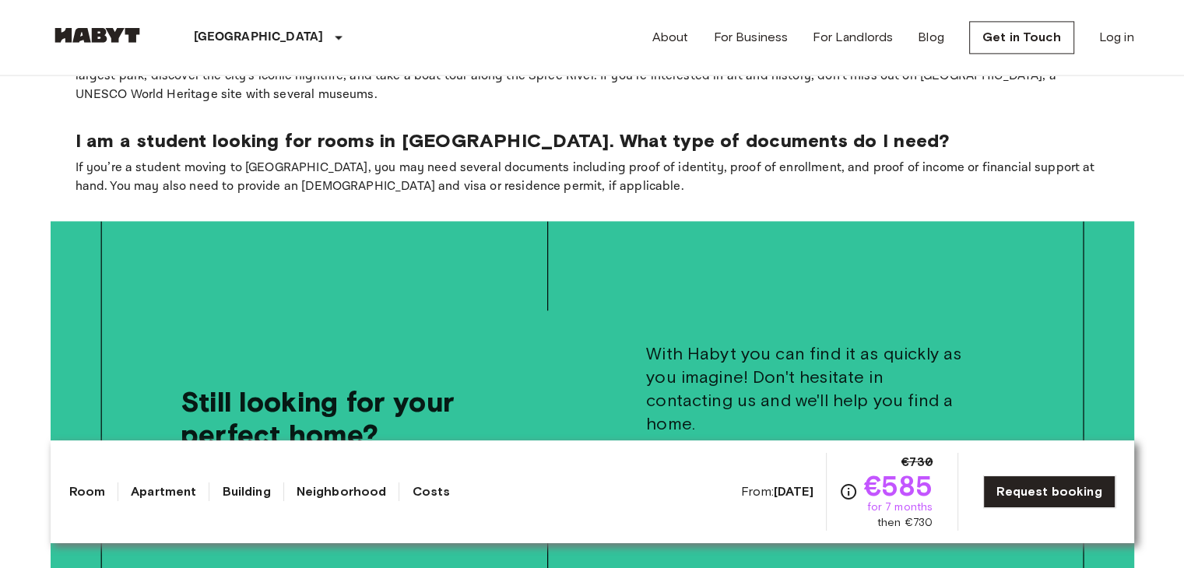
click at [725, 461] on link "Get in Touch" at bounding box center [698, 477] width 105 height 33
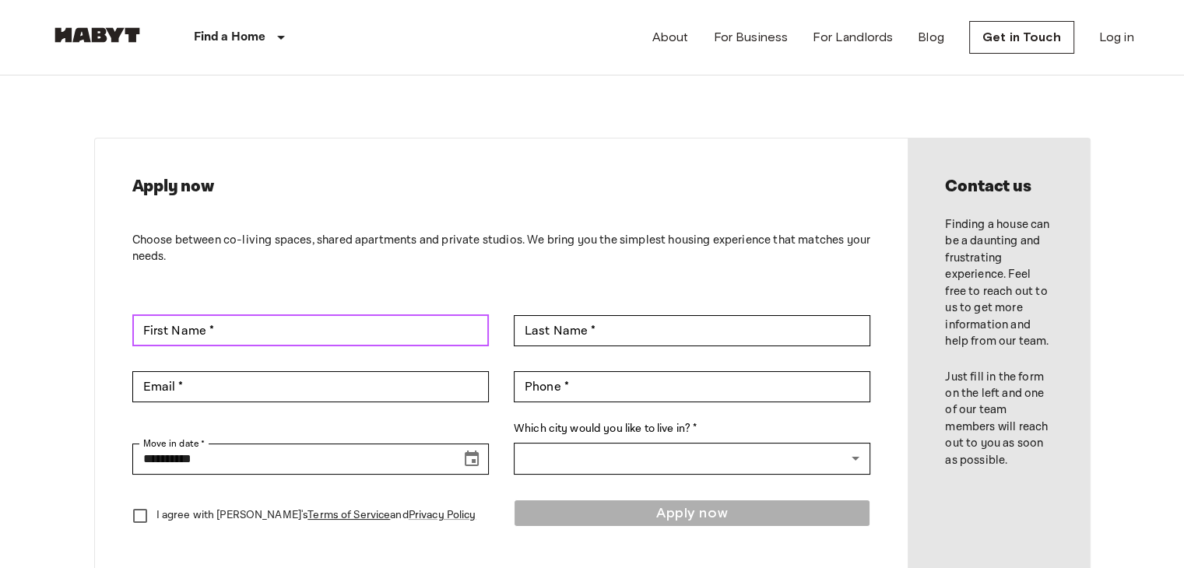
click at [348, 326] on input "First Name *" at bounding box center [310, 330] width 356 height 31
type input "*****"
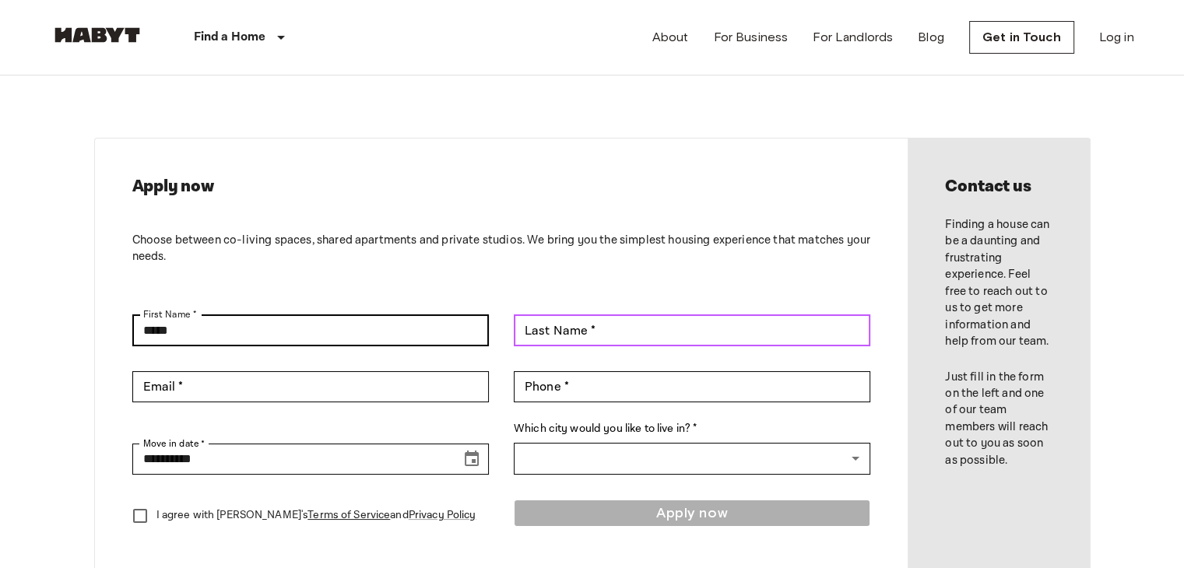
type input "********"
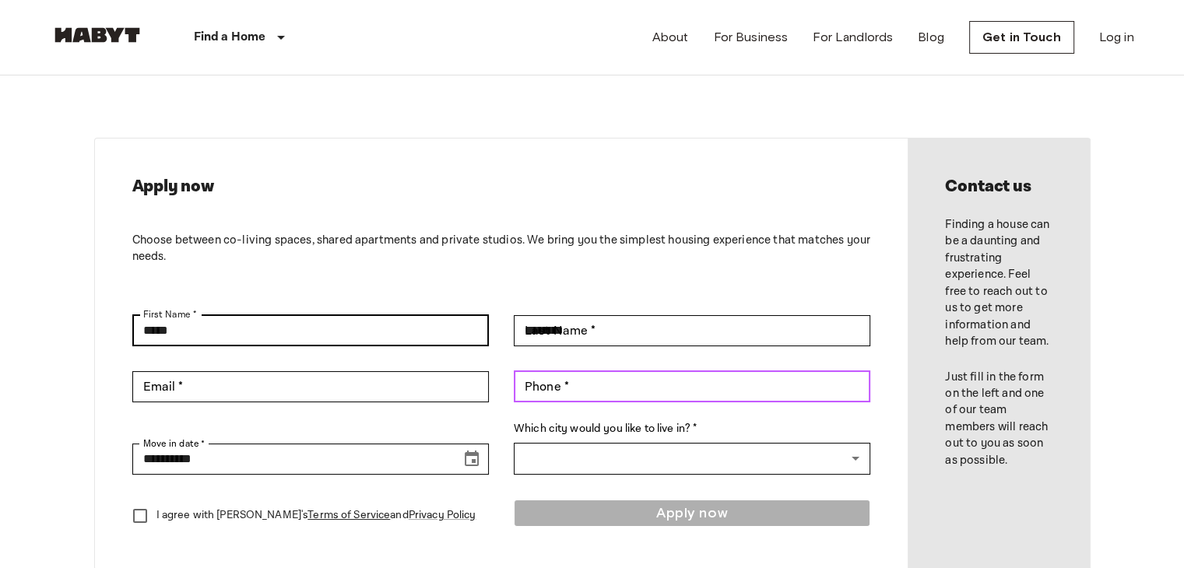
type input "**********"
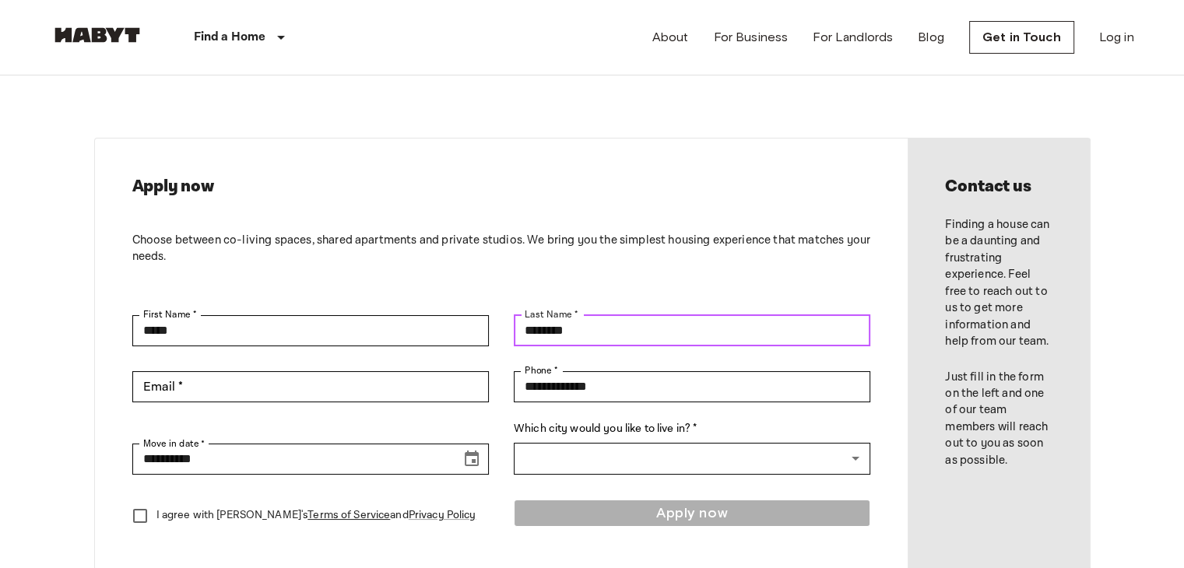
drag, startPoint x: 618, startPoint y: 329, endPoint x: 522, endPoint y: 328, distance: 95.7
click at [522, 328] on input "********" at bounding box center [692, 330] width 356 height 31
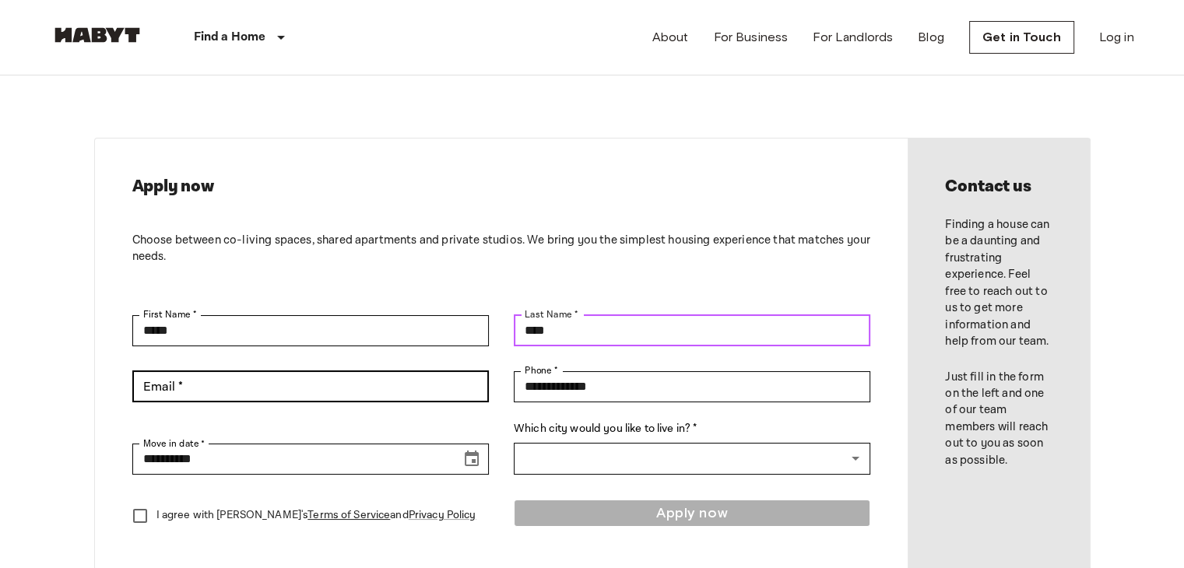
type input "***"
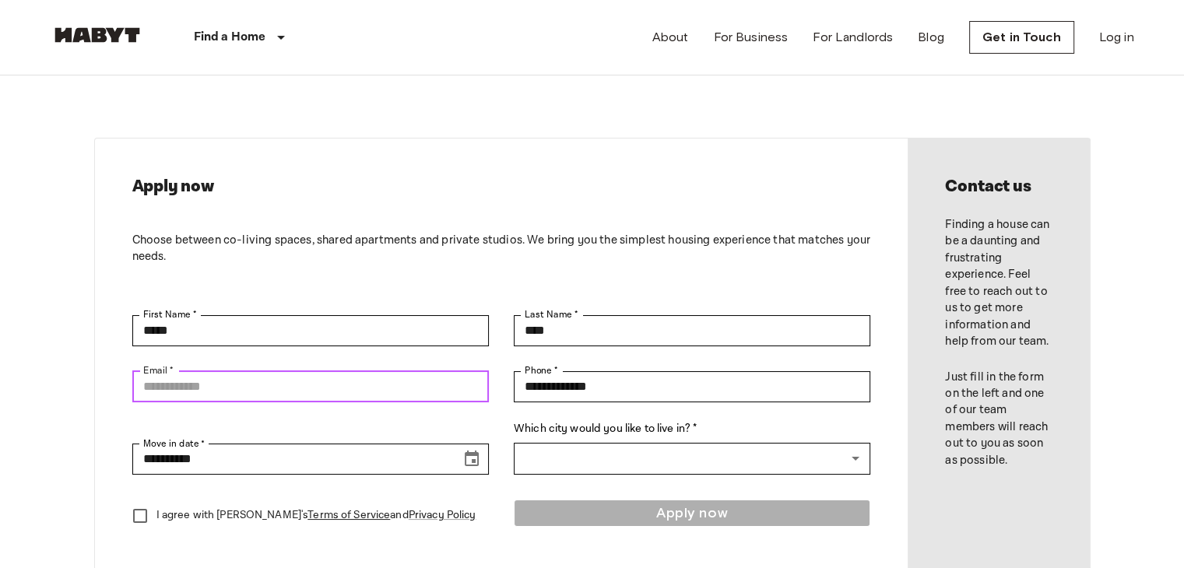
click at [388, 391] on input "Email *" at bounding box center [310, 386] width 356 height 31
type input "*"
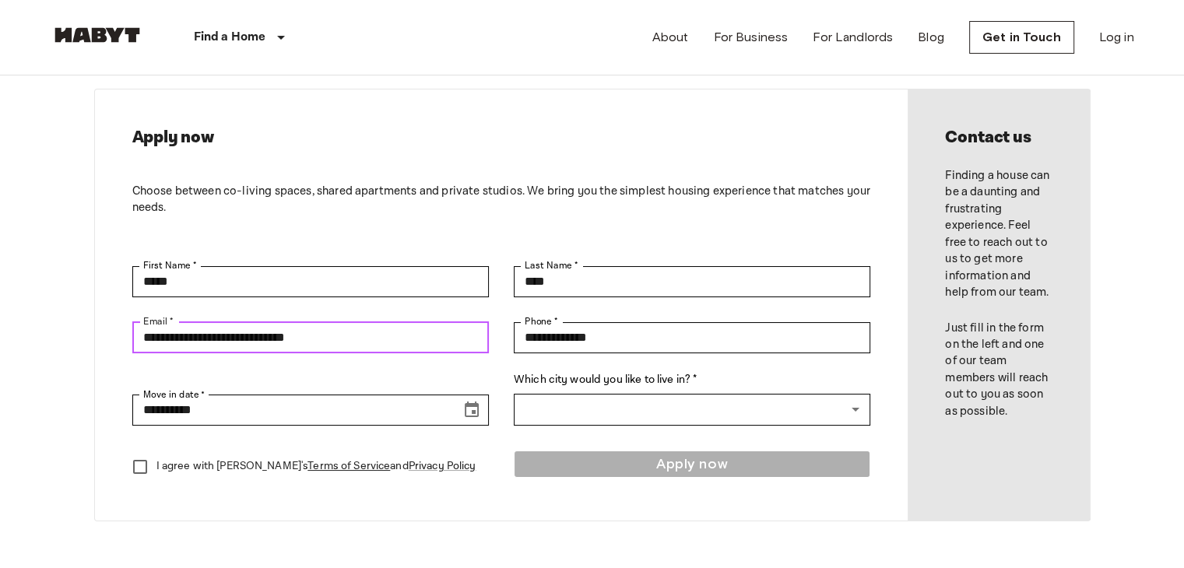
scroll to position [50, 0]
type input "**********"
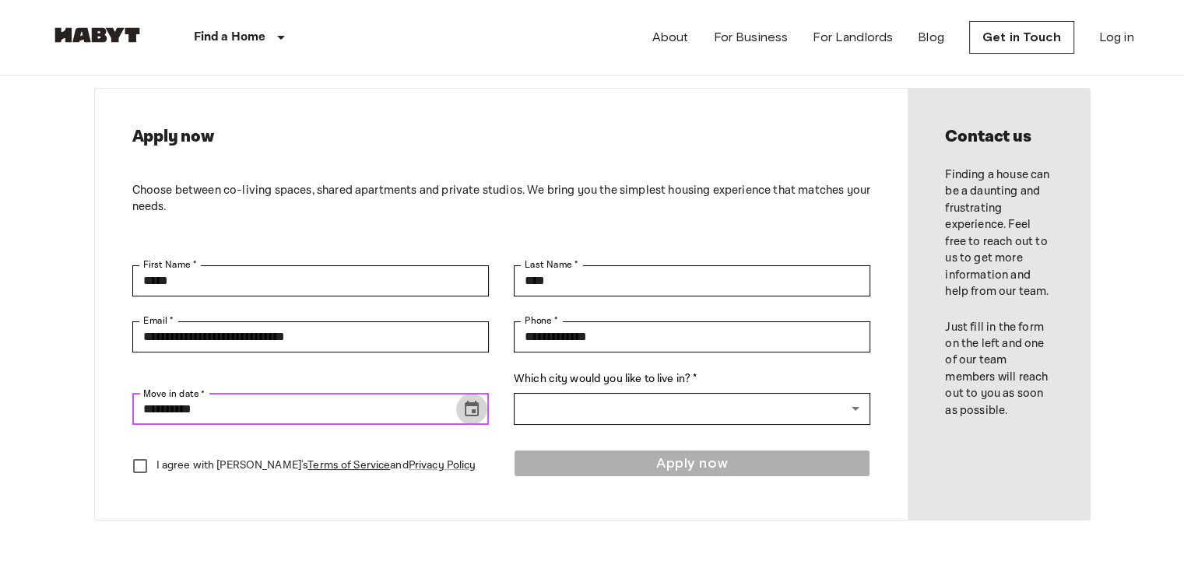
click at [465, 412] on icon "Choose date, selected date is Aug 19, 2025" at bounding box center [472, 409] width 14 height 16
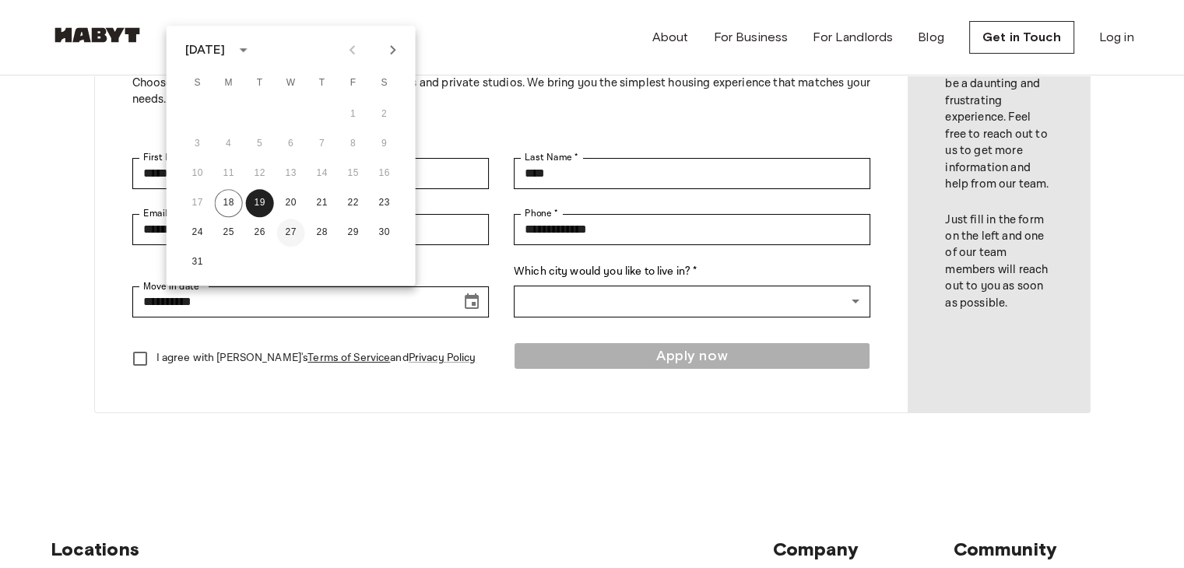
scroll to position [171, 0]
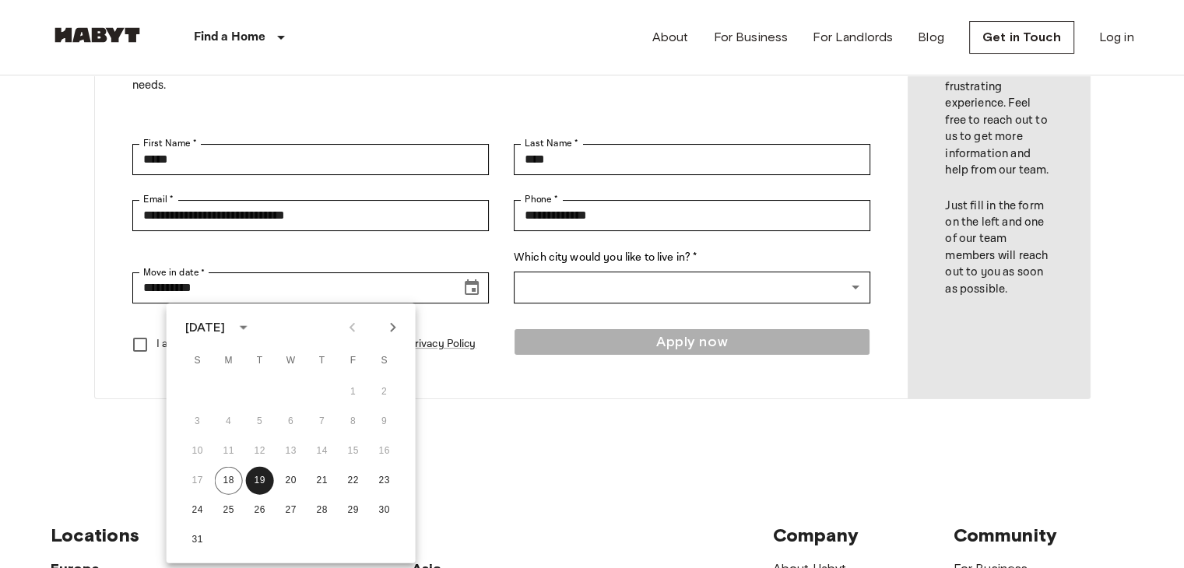
click at [391, 328] on icon "Next month" at bounding box center [393, 327] width 19 height 19
click at [348, 391] on button "5" at bounding box center [353, 392] width 28 height 28
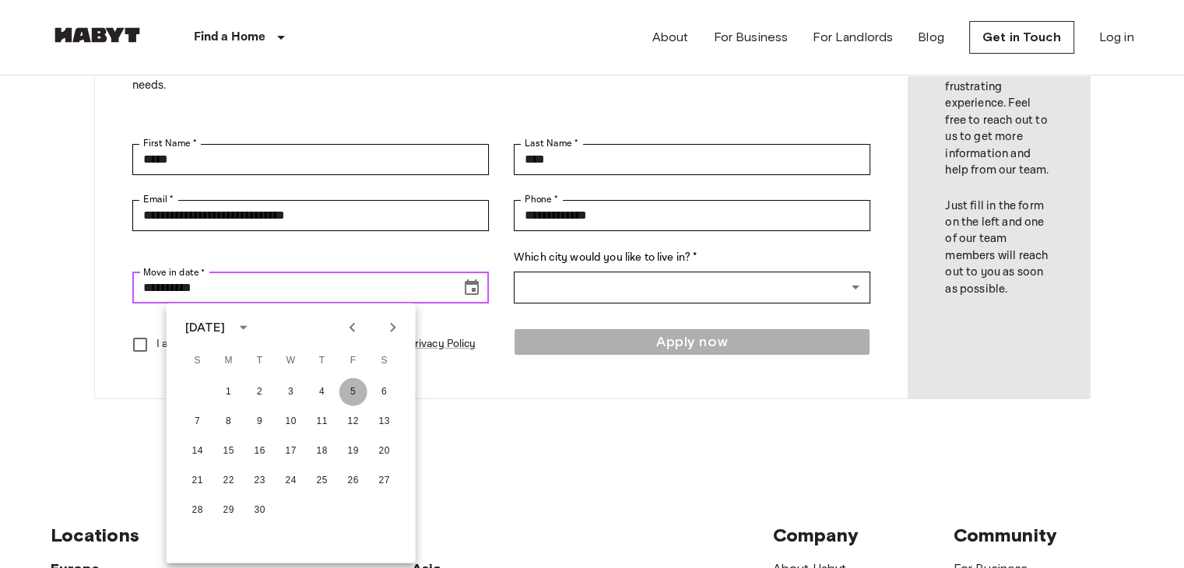
type input "**********"
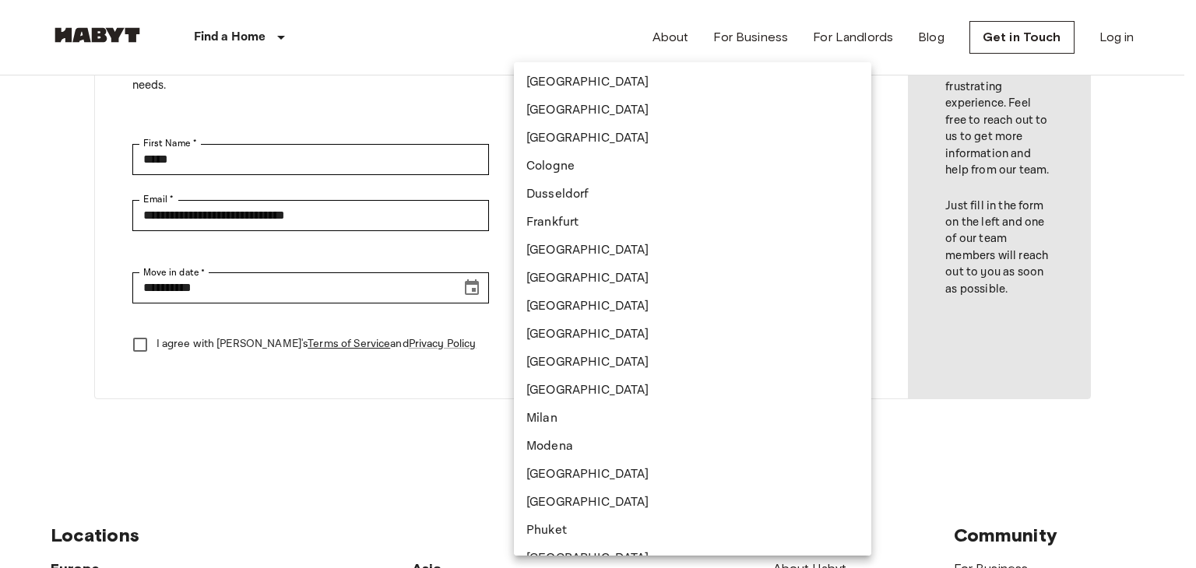
click at [605, 294] on body "**********" at bounding box center [598, 497] width 1196 height 1336
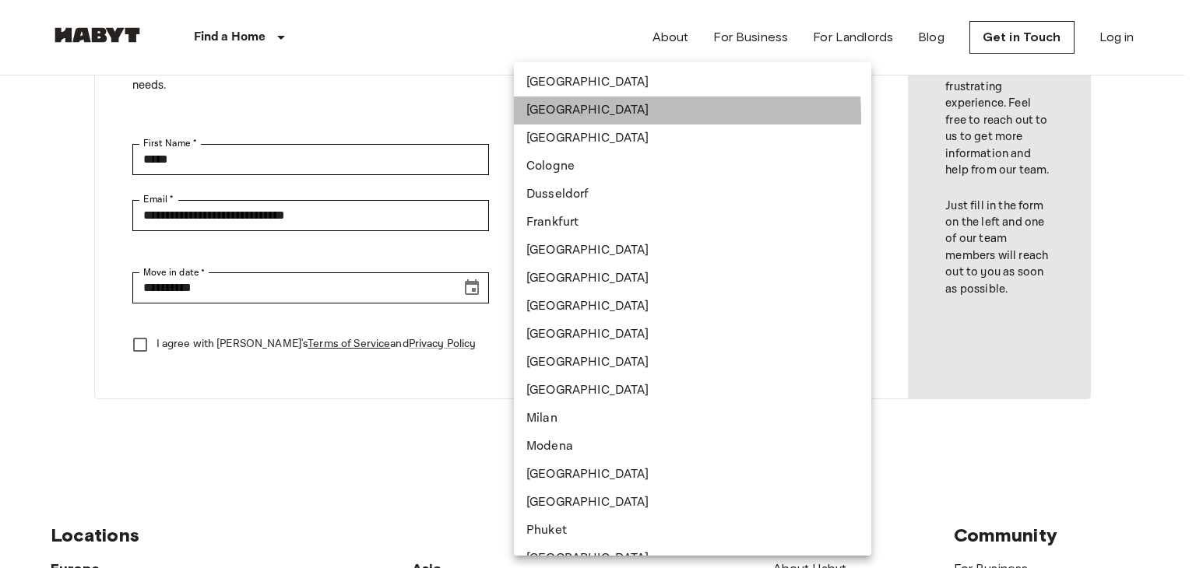
click at [603, 117] on li "[GEOGRAPHIC_DATA]" at bounding box center [692, 111] width 357 height 28
type input "******"
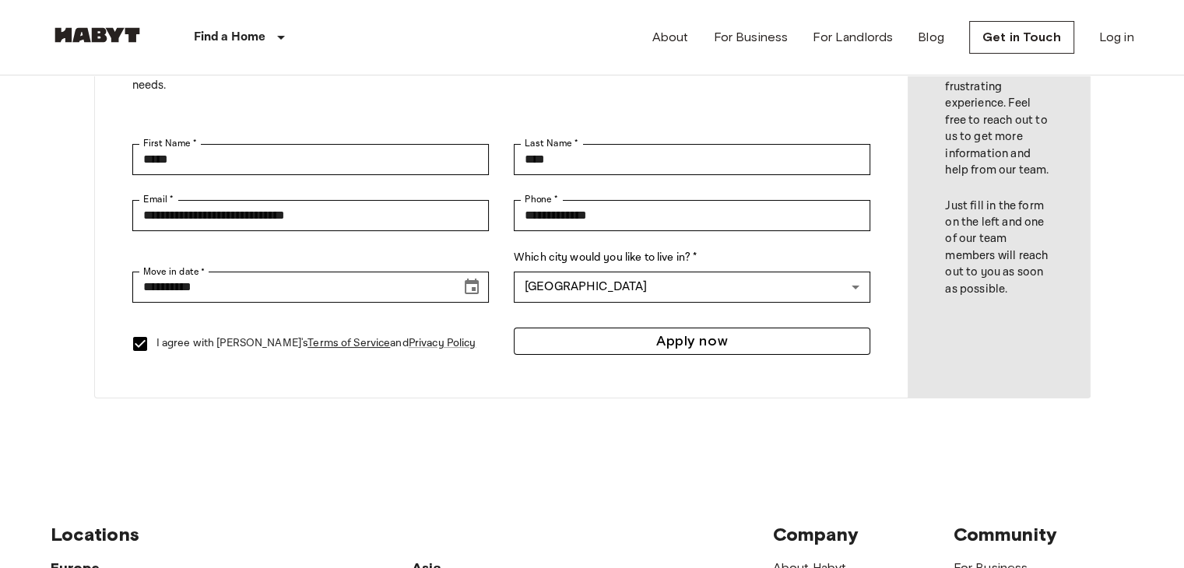
click at [629, 335] on button "Apply now" at bounding box center [692, 341] width 356 height 27
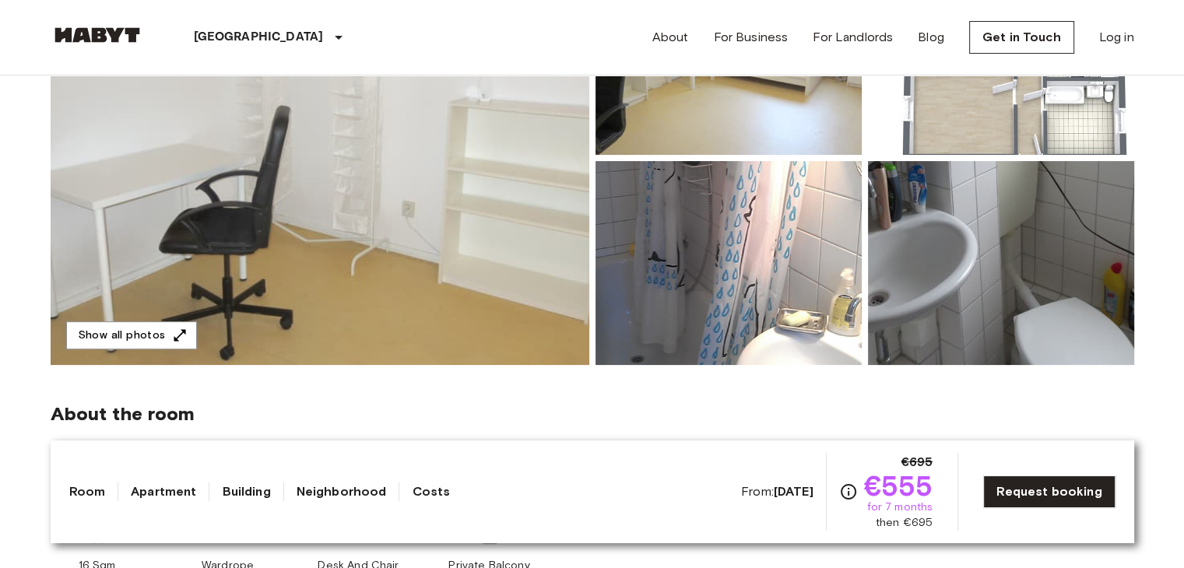
scroll to position [267, 0]
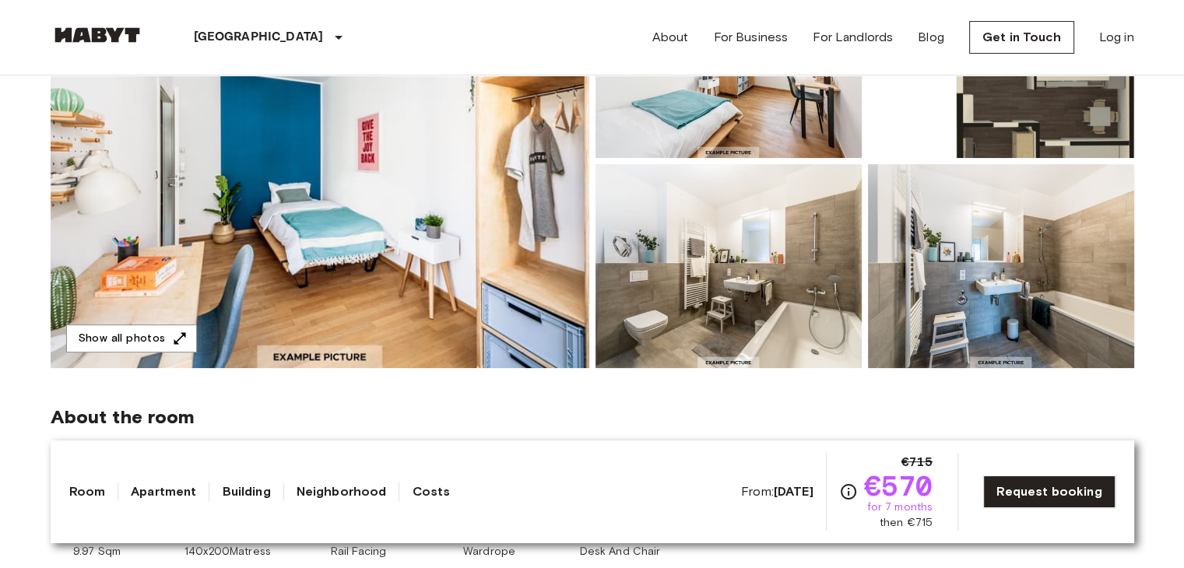
scroll to position [264, 0]
